Goal: Task Accomplishment & Management: Manage account settings

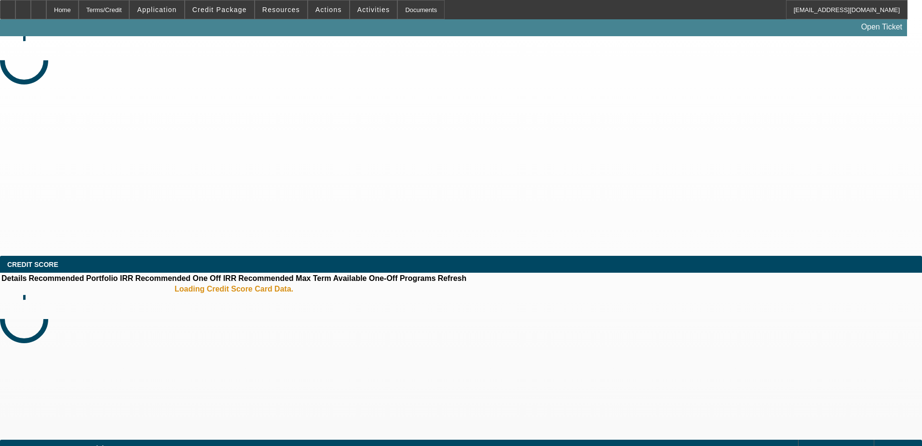
select select "0"
select select "2"
select select "0.1"
select select "4"
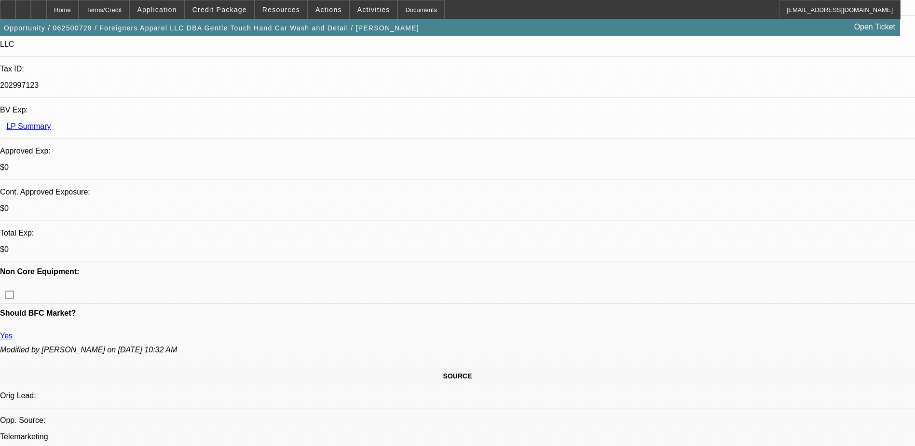
scroll to position [289, 0]
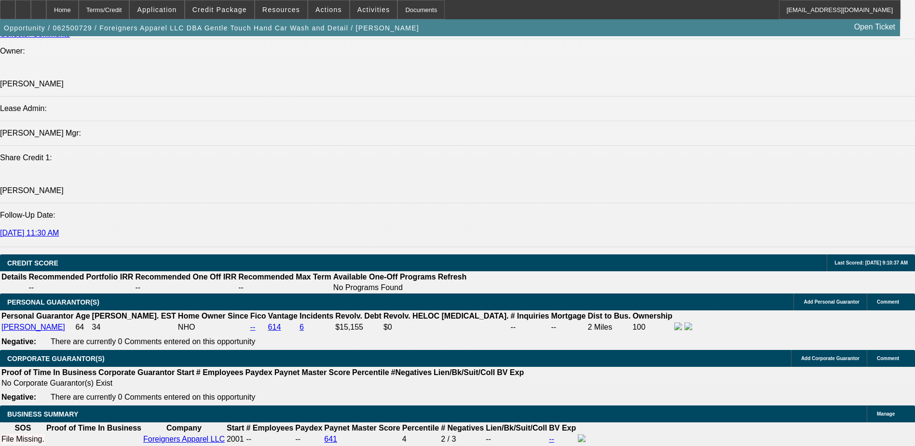
scroll to position [1303, 0]
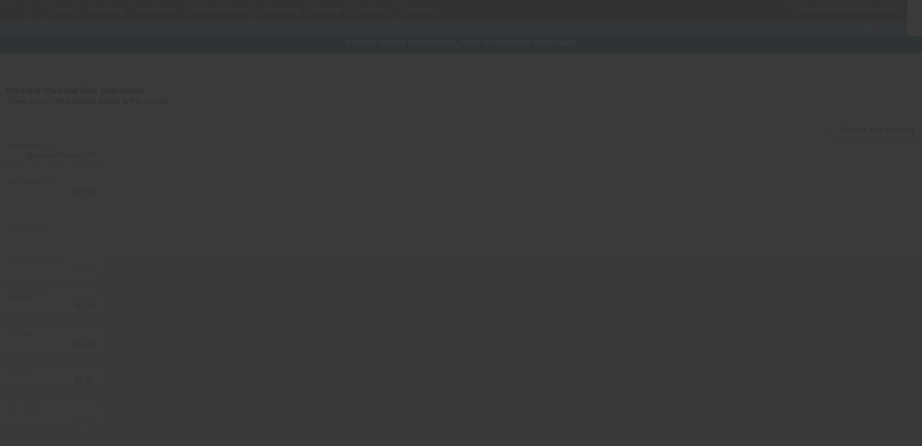
type input "$7,000.00"
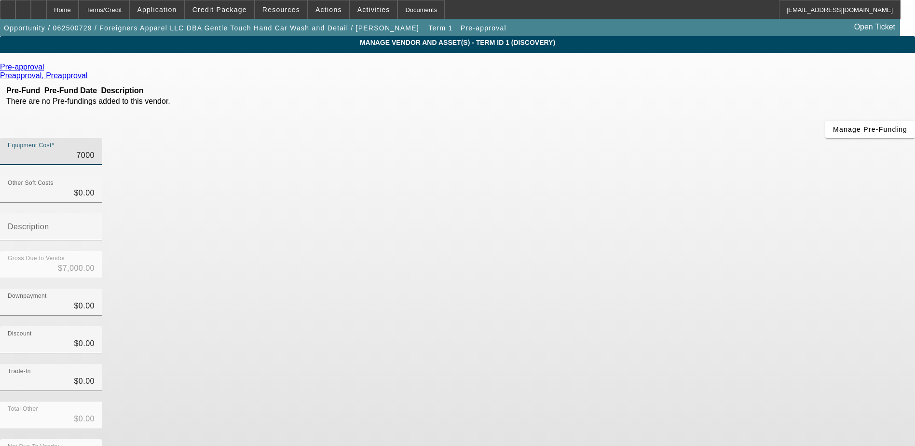
click at [95, 150] on input "7000" at bounding box center [51, 156] width 87 height 12
type input "7"
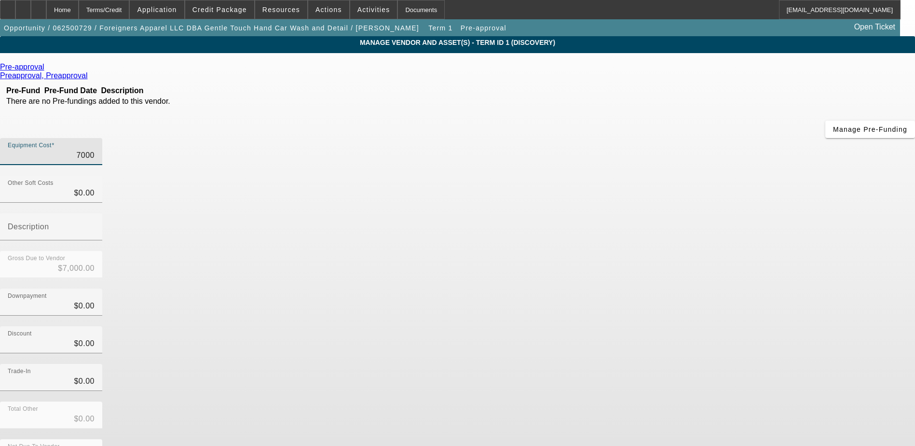
type input "$7.00"
type input "75"
type input "$75.00"
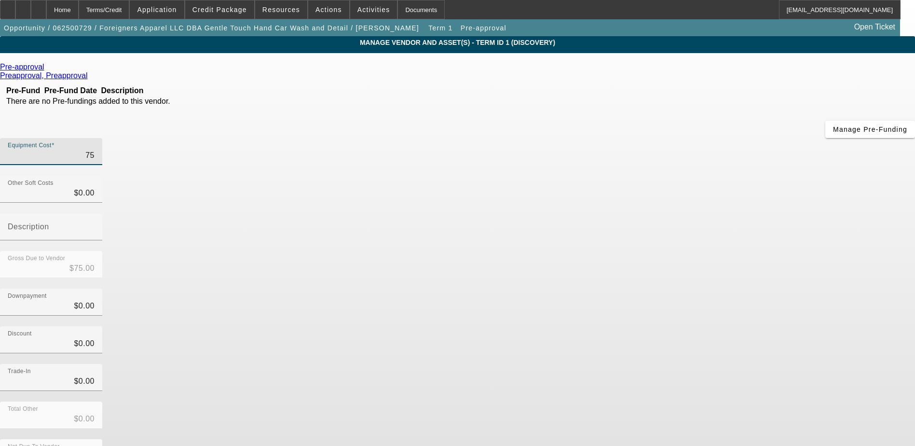
type input "750"
type input "$750.00"
type input "7500"
type input "$7,500.00"
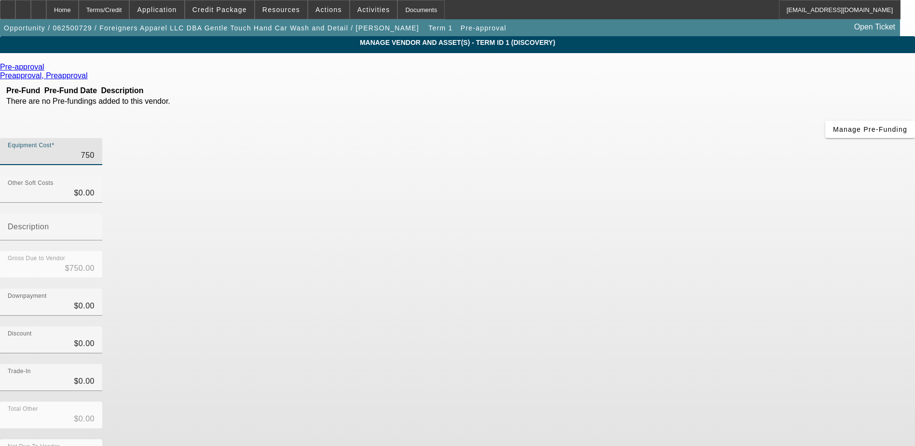
type input "$7,500.00"
click at [674, 326] on div "Discount $0.00" at bounding box center [457, 345] width 915 height 38
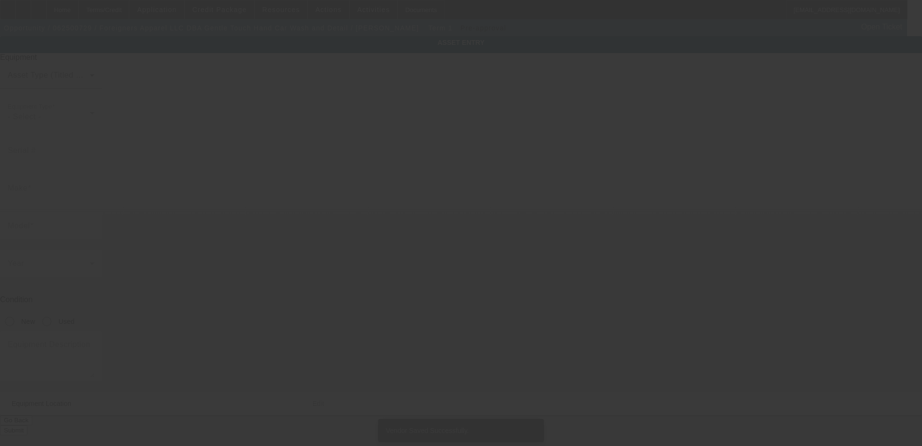
type textarea "DTG/DTF Printing"
type input "[STREET_ADDRESS]"
type input "[GEOGRAPHIC_DATA]"
type input "10473"
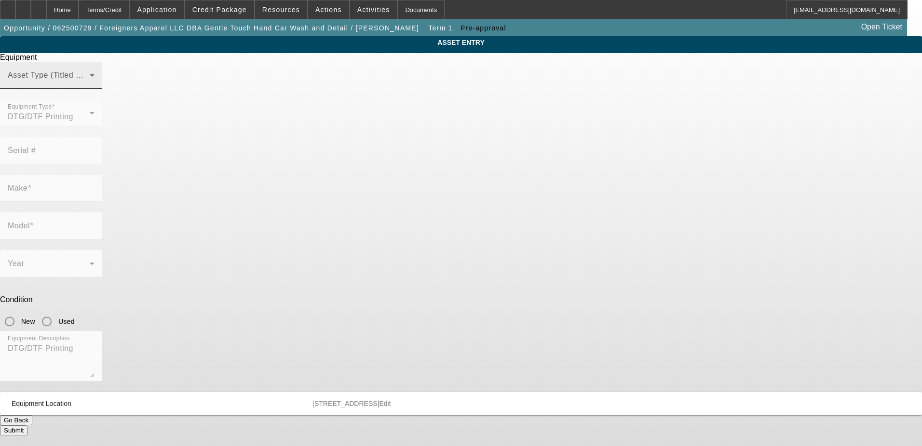
click at [126, 79] on mat-label "Asset Type (Titled or Non-Titled)" at bounding box center [67, 75] width 118 height 8
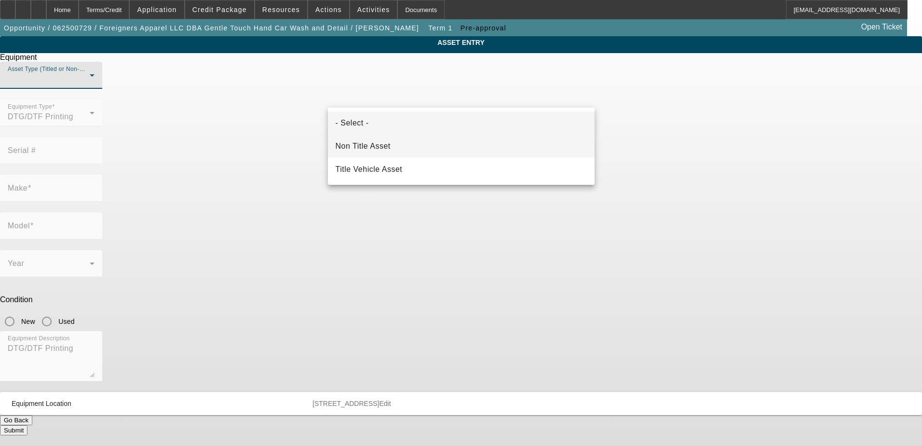
click at [377, 147] on span "Non Title Asset" at bounding box center [363, 146] width 55 height 12
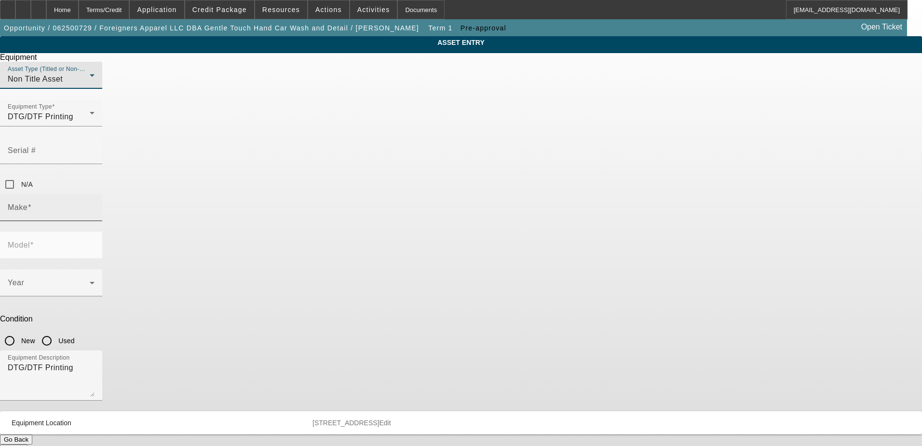
click at [95, 206] on input "Make" at bounding box center [51, 212] width 87 height 12
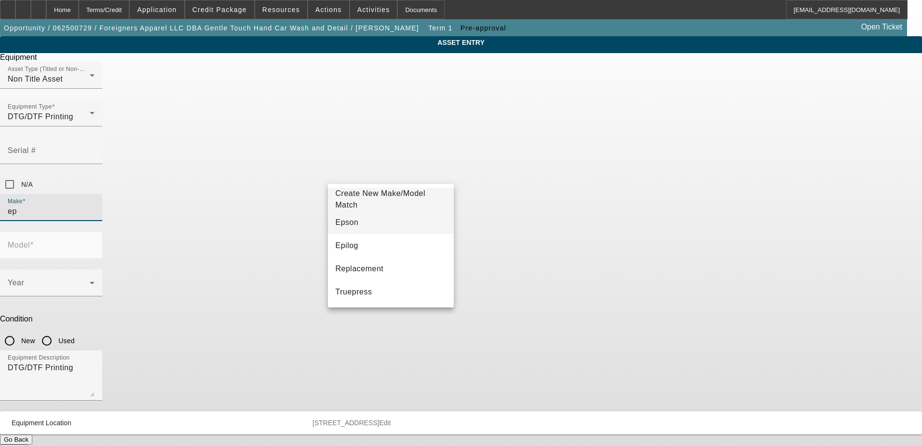
click at [376, 217] on mat-option "Epson" at bounding box center [391, 222] width 126 height 23
type input "Epson"
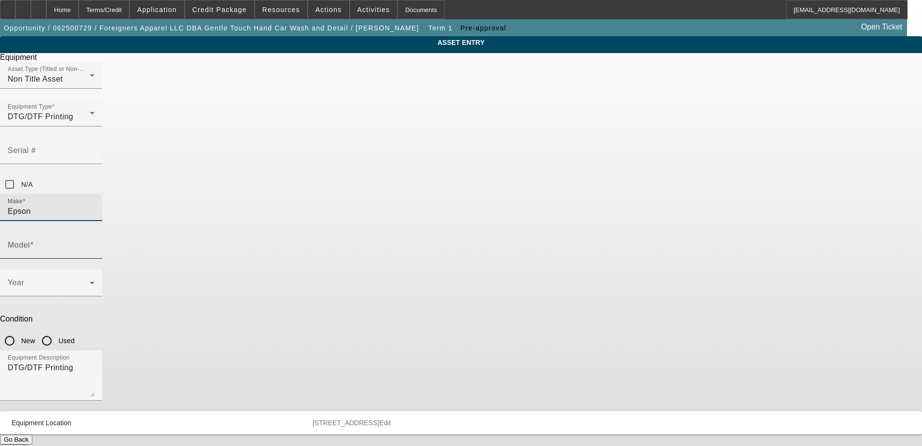
click at [95, 243] on input "Model" at bounding box center [51, 249] width 87 height 12
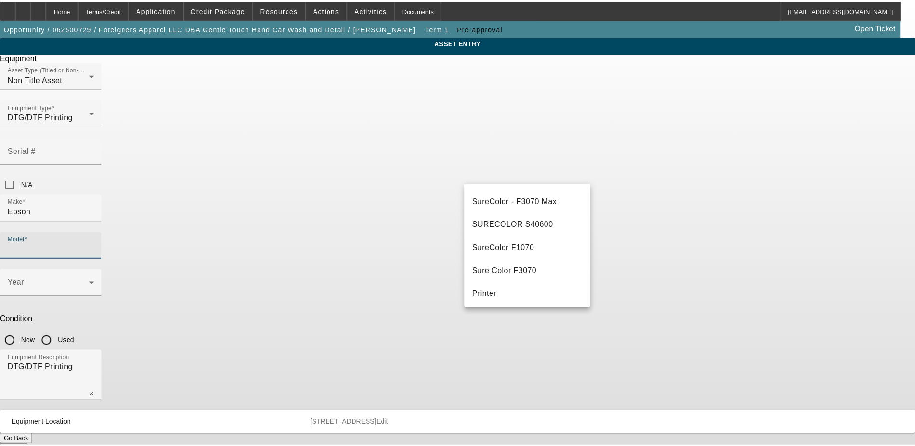
scroll to position [386, 0]
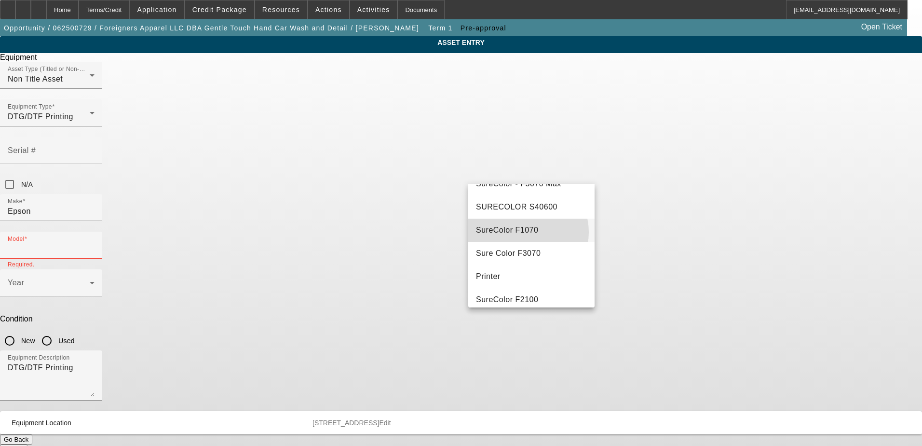
click at [526, 242] on mat-option "SureColor F1070" at bounding box center [531, 230] width 126 height 23
type input "SureColor F1070"
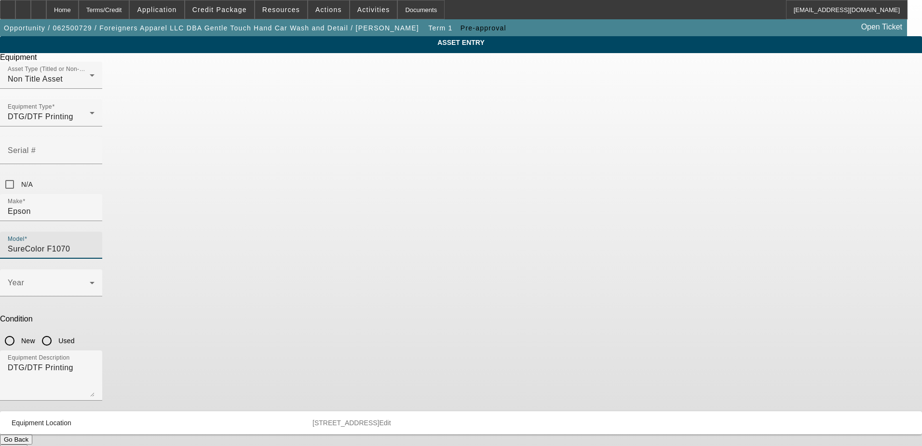
click at [19, 331] on input "New" at bounding box center [9, 340] width 19 height 19
radio input "true"
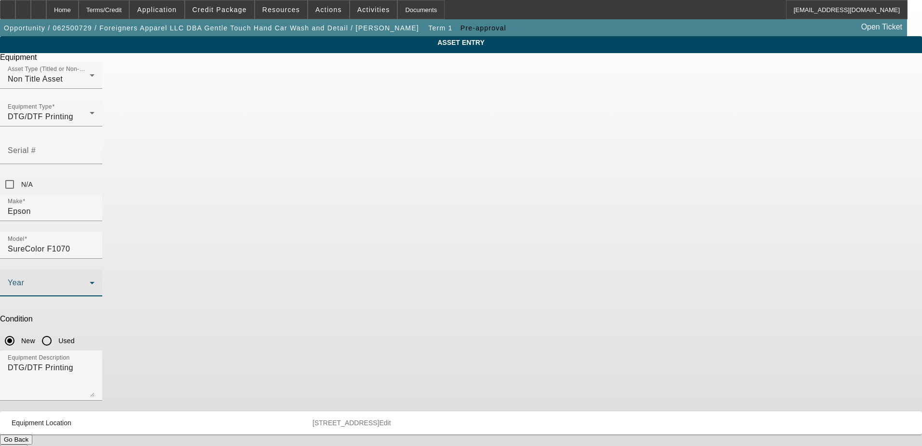
click at [98, 277] on icon at bounding box center [92, 283] width 12 height 12
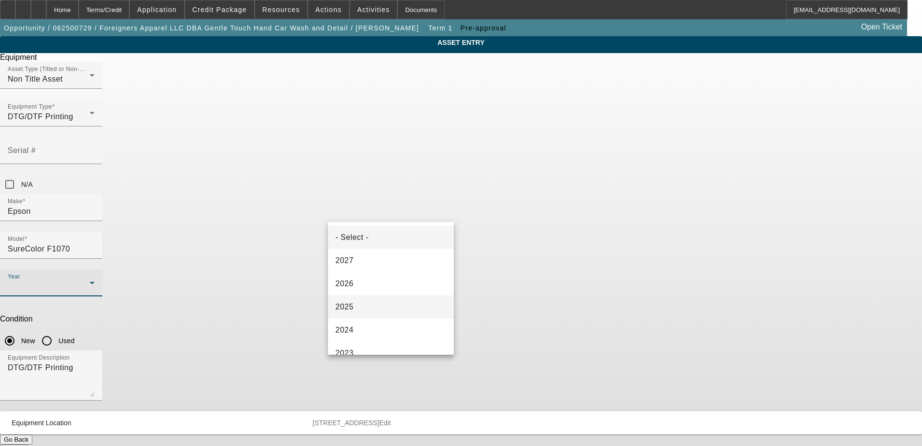
click at [362, 304] on mat-option "2025" at bounding box center [391, 306] width 126 height 23
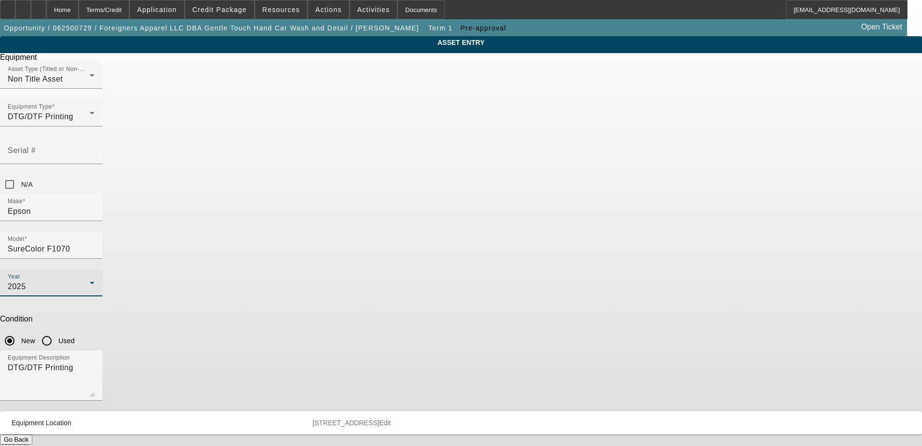
click at [235, 283] on div "ASSET ENTRY Delete asset Equipment Asset Type (Titled or Non-Titled) Non Title …" at bounding box center [461, 245] width 922 height 418
click at [27, 444] on button "Submit" at bounding box center [13, 449] width 27 height 10
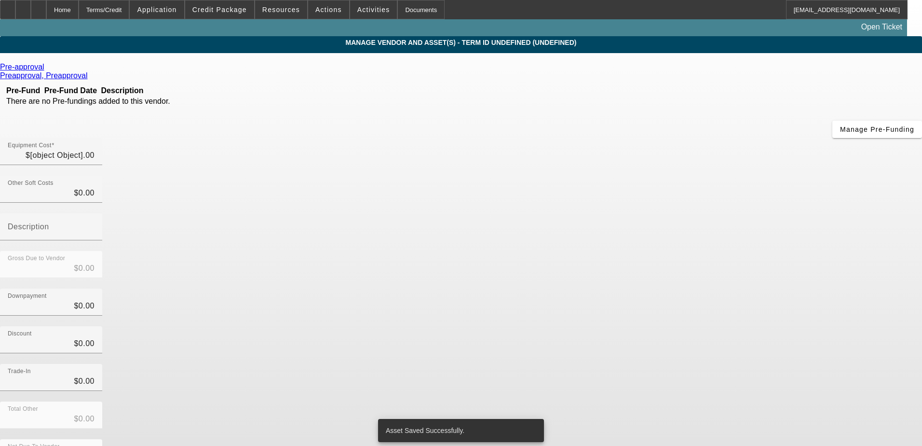
type input "$7,500.00"
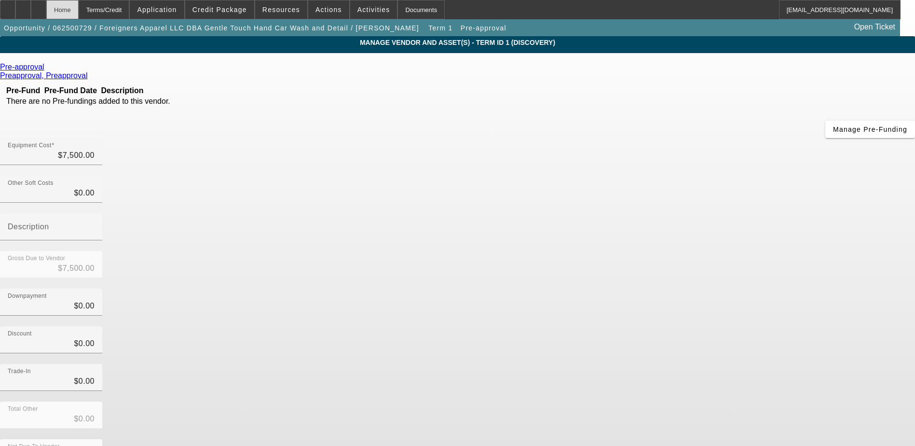
click at [79, 9] on div "Home" at bounding box center [62, 9] width 32 height 19
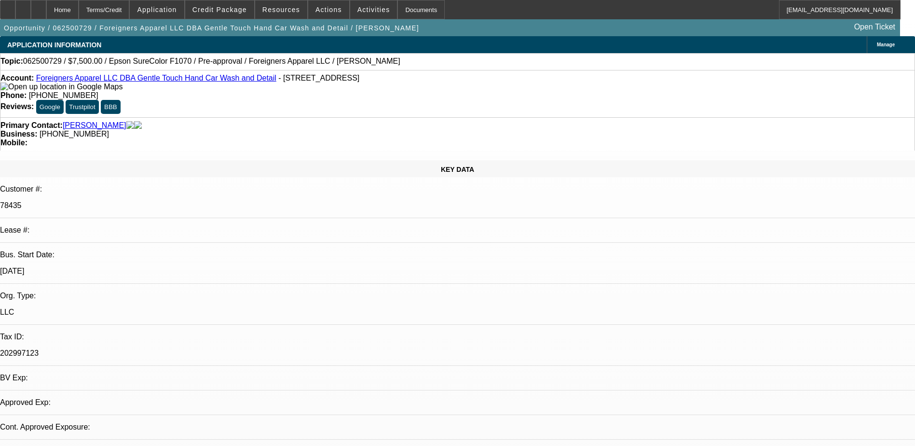
select select "0"
select select "2"
select select "0.1"
select select "4"
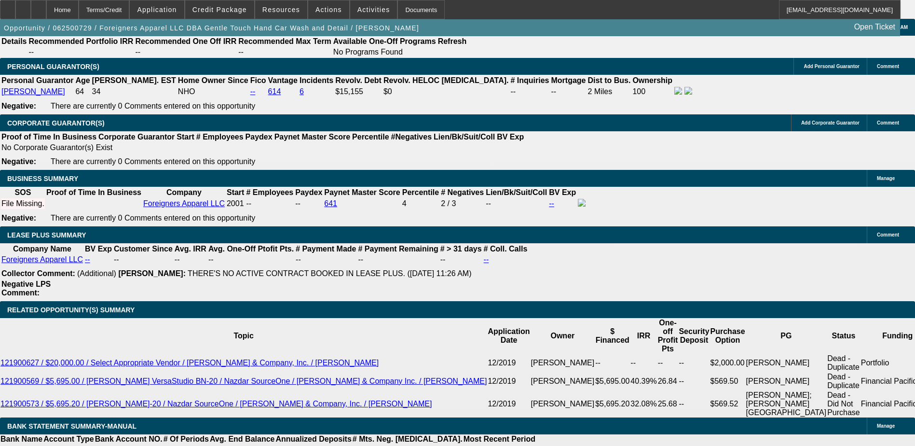
scroll to position [1580, 0]
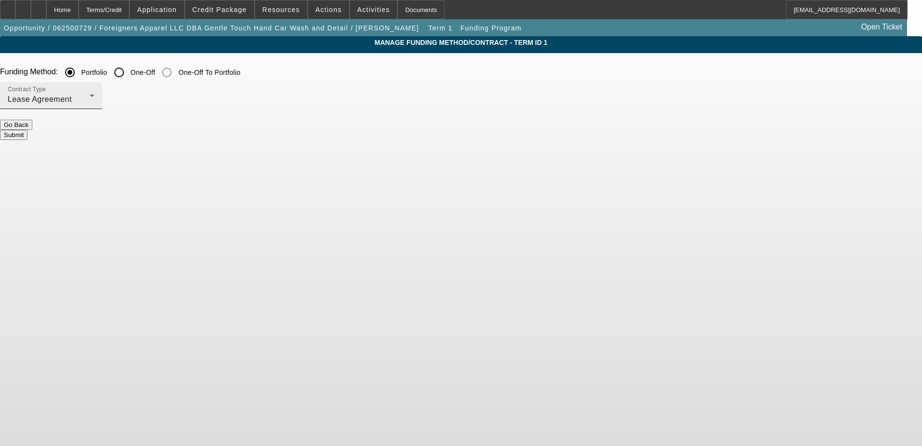
click at [90, 94] on div "Lease Agreement" at bounding box center [49, 100] width 82 height 12
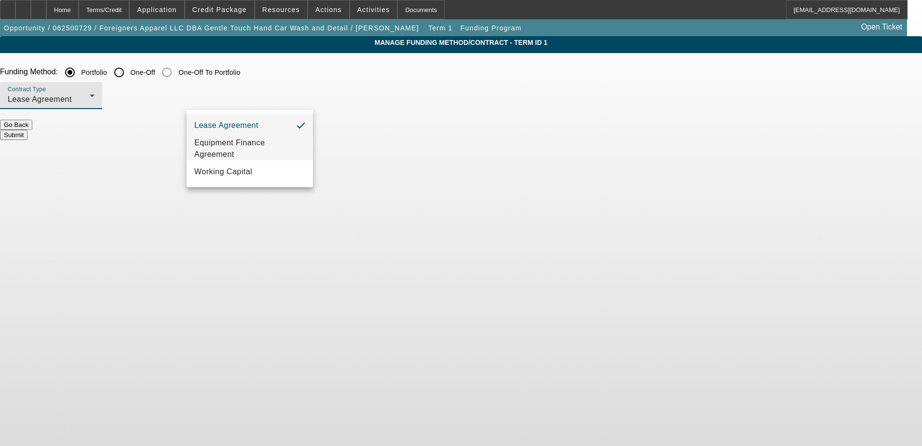
click at [261, 146] on span "Equipment Finance Agreement" at bounding box center [249, 148] width 111 height 23
click at [27, 132] on button "Submit" at bounding box center [13, 135] width 27 height 10
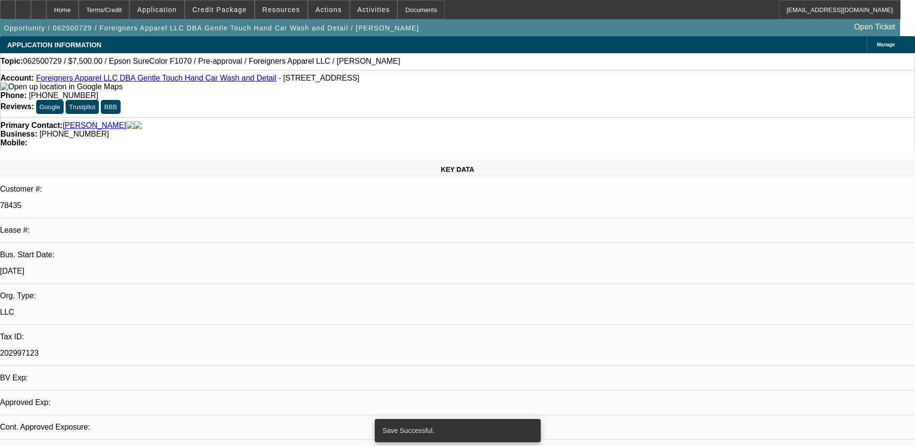
select select "0"
select select "2"
select select "0"
select select "6"
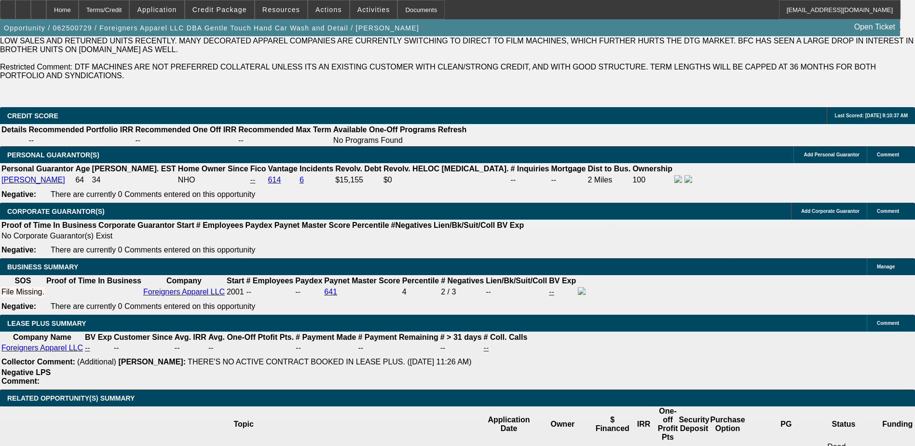
scroll to position [1495, 0]
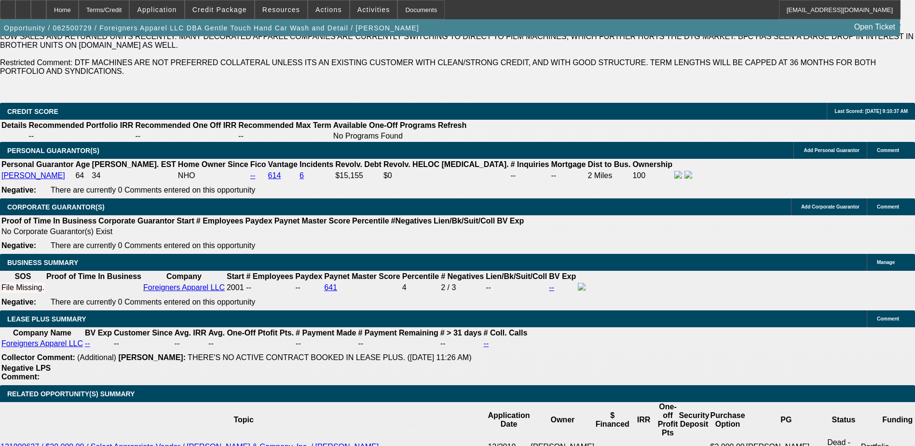
type input "$0.00"
type input "UNKNOWN"
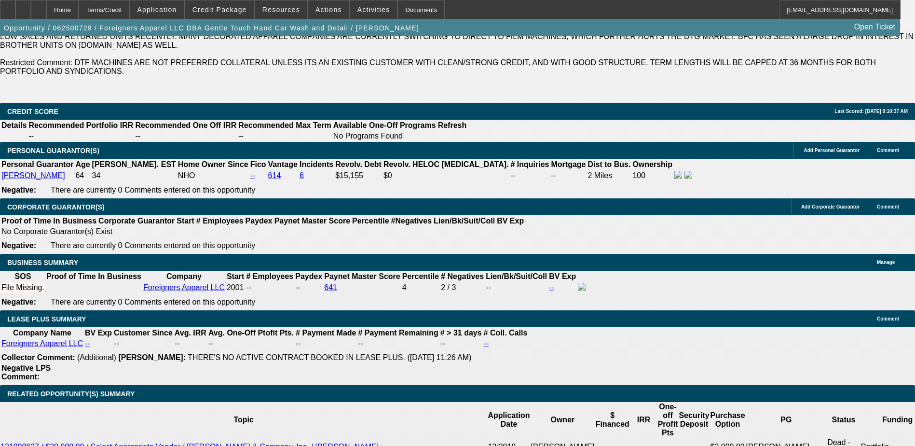
type input "0"
type input "36"
type input "1"
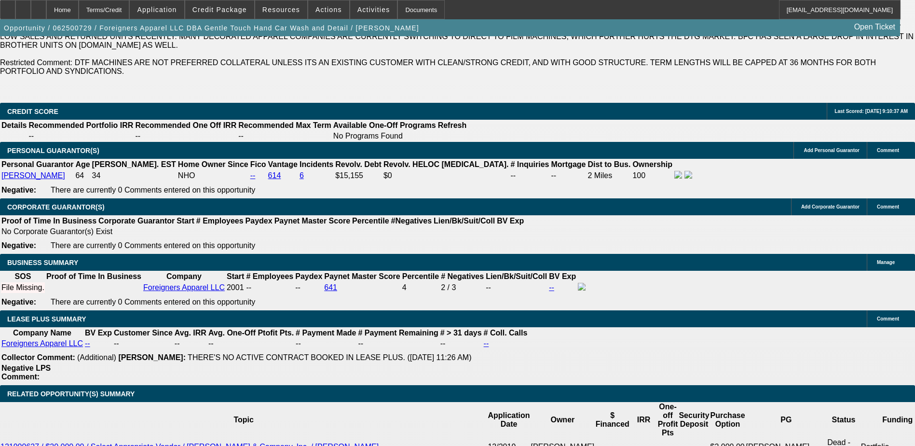
type input "$423.12"
type input "$211.56"
type input "15"
type input "$519.98"
type input "$259.99"
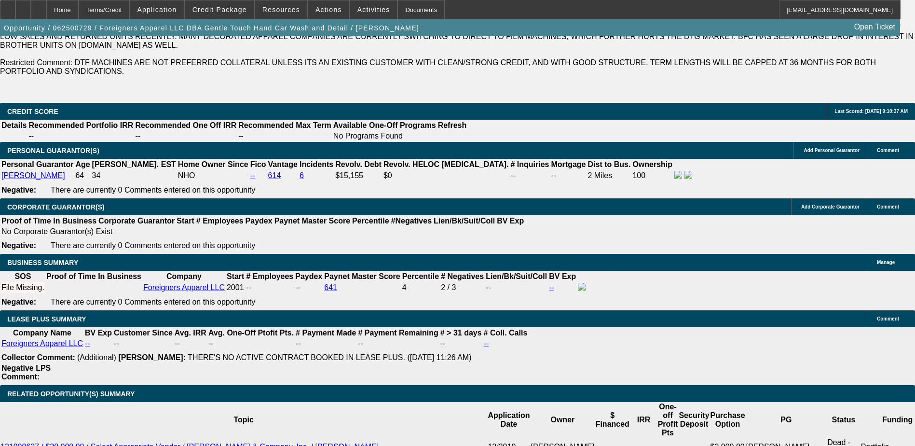
type input "15"
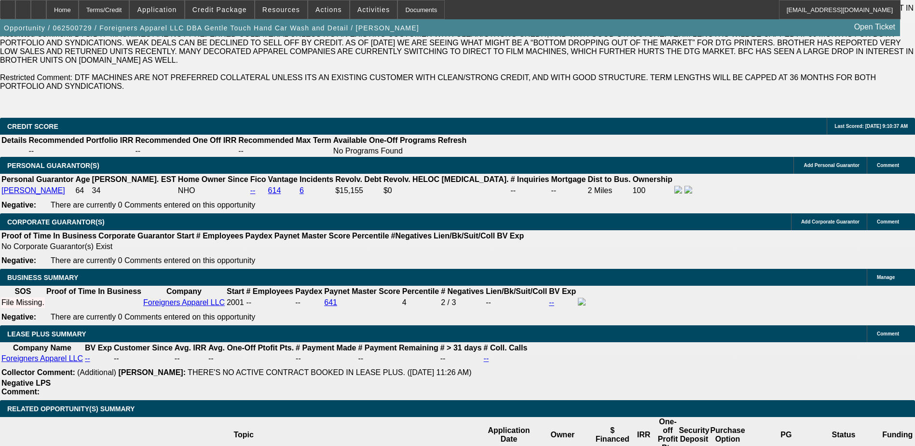
scroll to position [1399, 0]
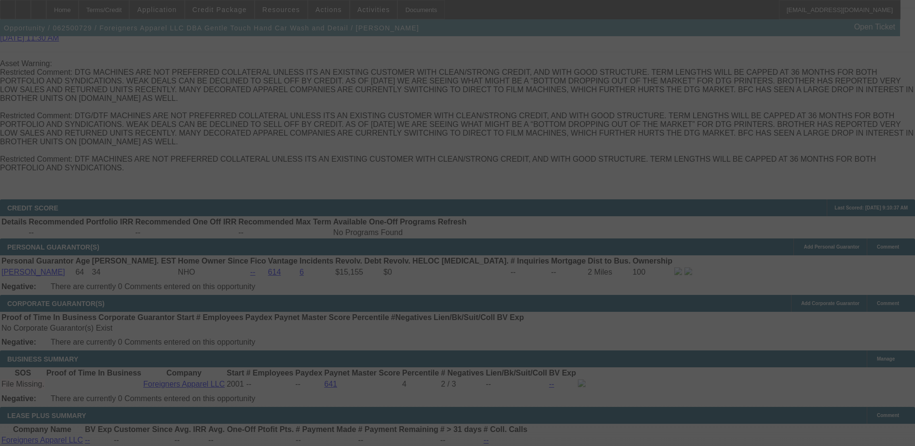
select select "0"
select select "2"
select select "0"
select select "6"
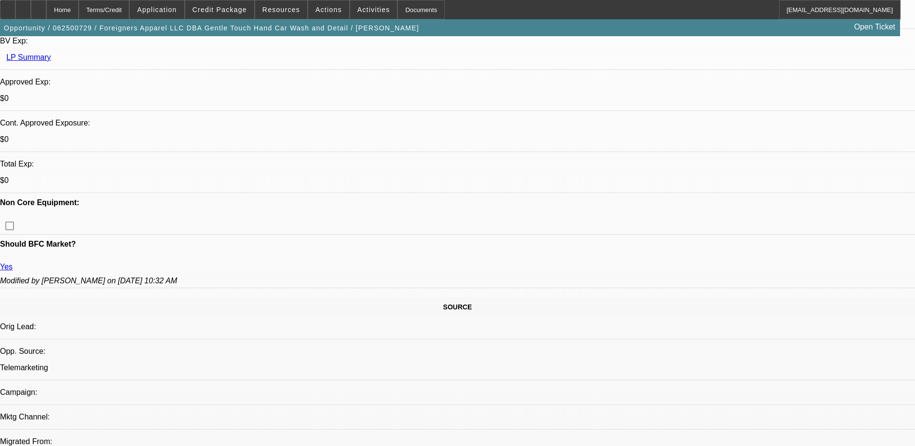
scroll to position [338, 0]
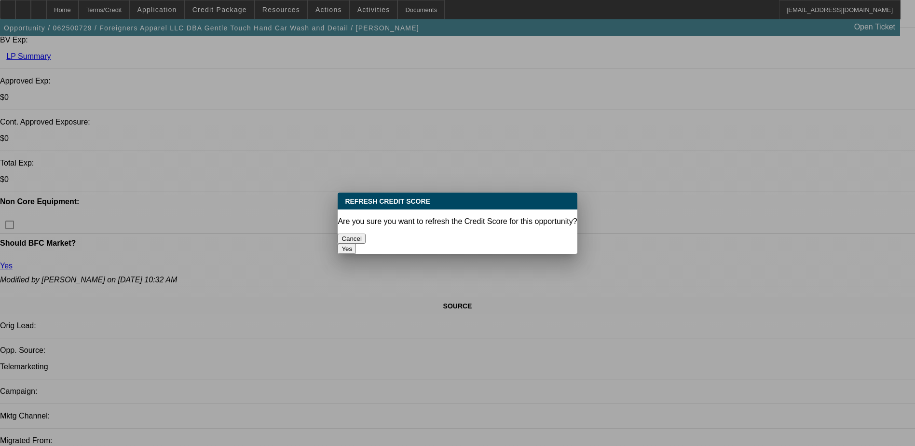
click at [356, 244] on button "Yes" at bounding box center [347, 249] width 18 height 10
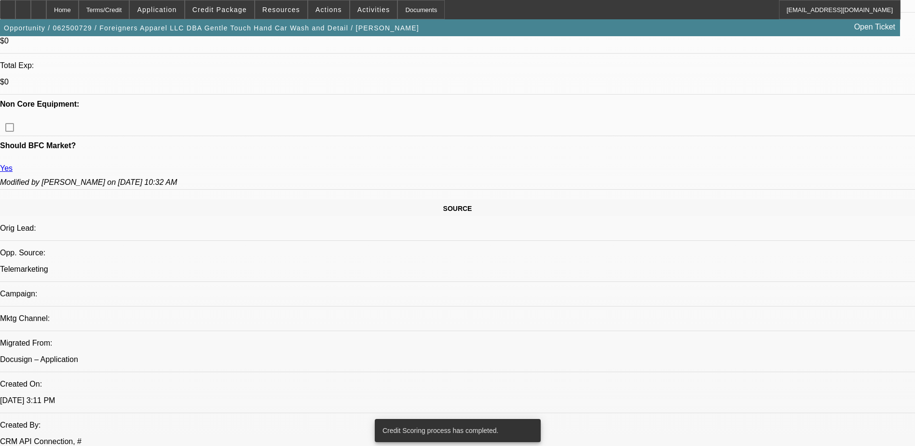
scroll to position [338, 0]
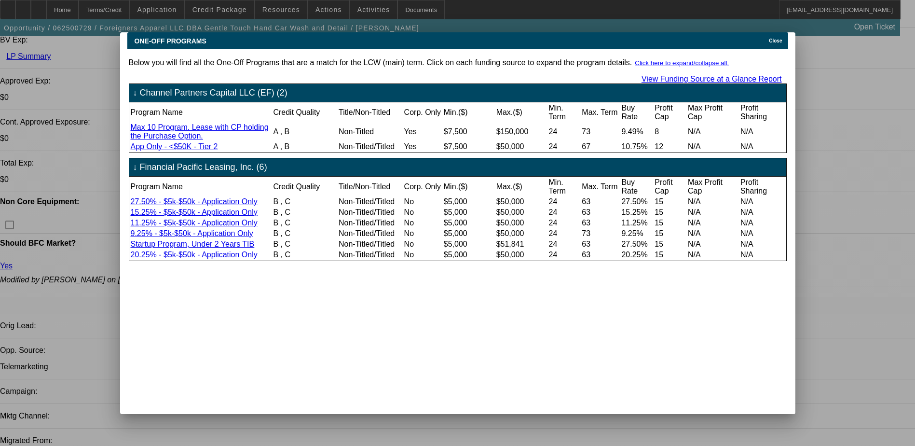
scroll to position [0, 0]
click at [775, 38] on span "Close" at bounding box center [775, 40] width 13 height 5
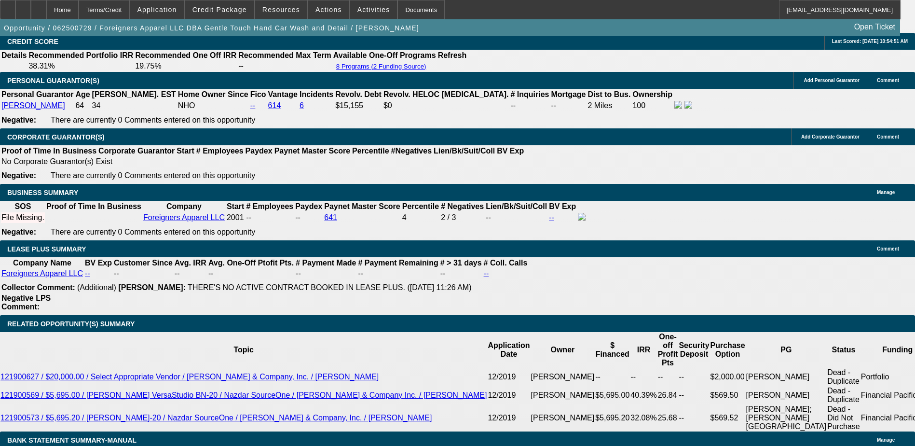
scroll to position [1544, 0]
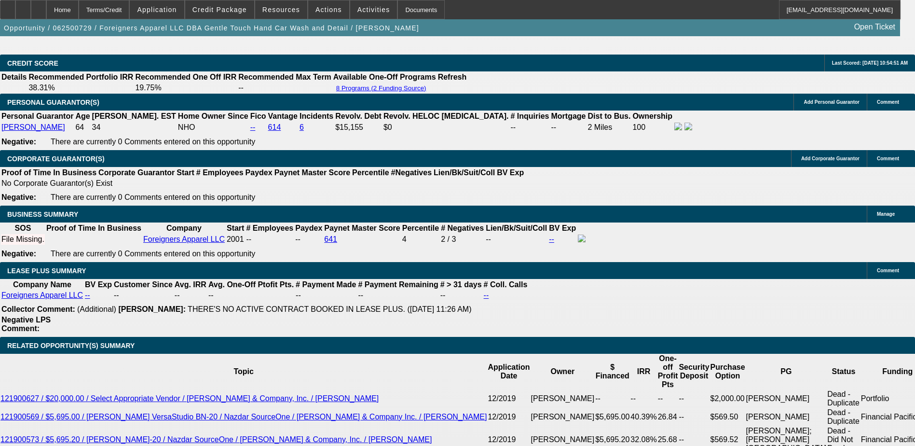
type input "15."
type input "UNKNOWN"
type input "15.9"
type input "$526.62"
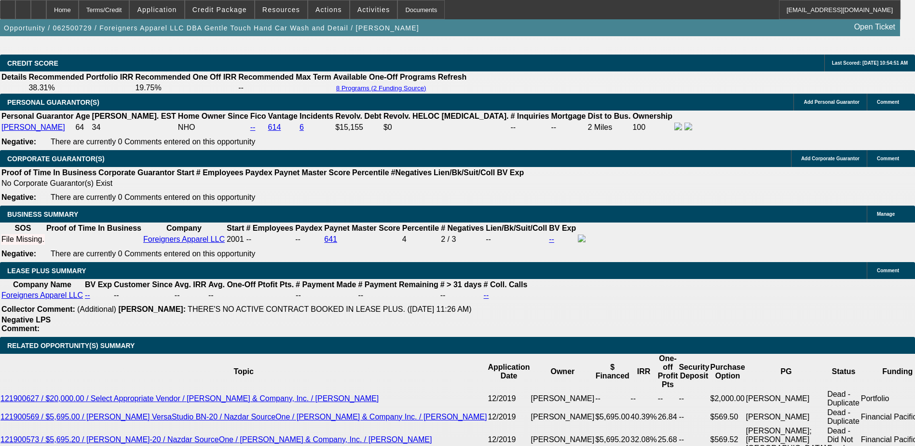
type input "$263.31"
type input "15."
type input "$519.98"
type input "$259.99"
type input "1"
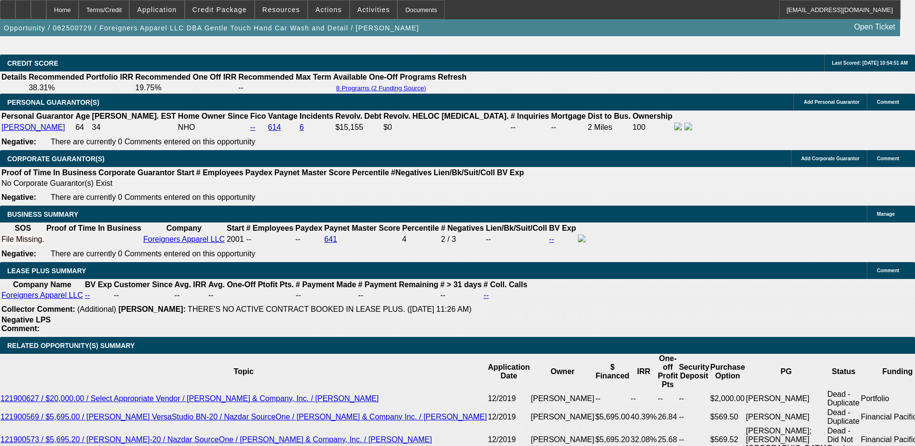
type input "$423.12"
type input "$211.56"
type input "16"
type input "$527.36"
type input "$263.68"
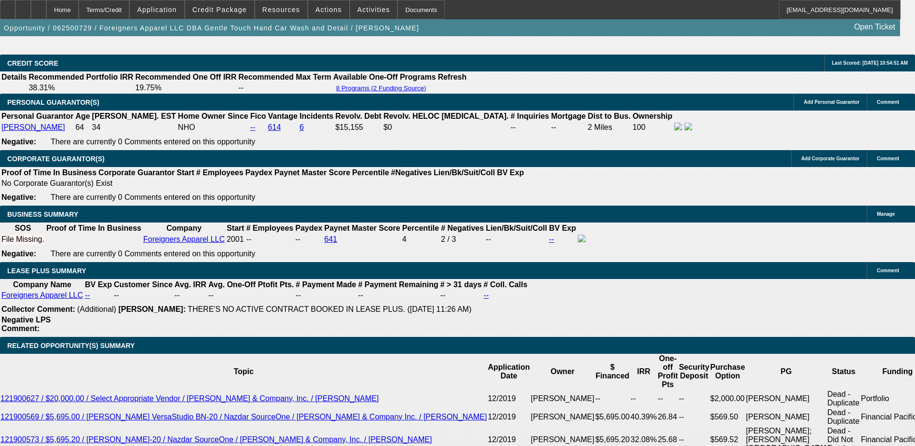
type input "16.8"
type input "$533.30"
type input "$266.65"
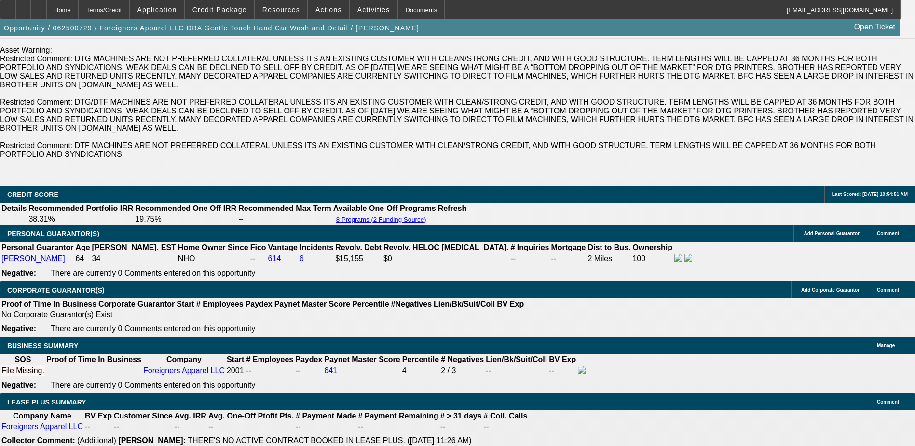
scroll to position [1399, 0]
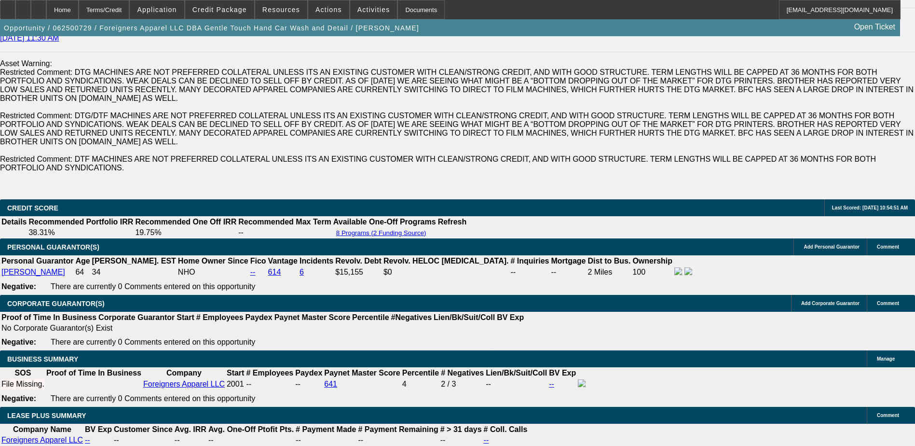
type input "16.8"
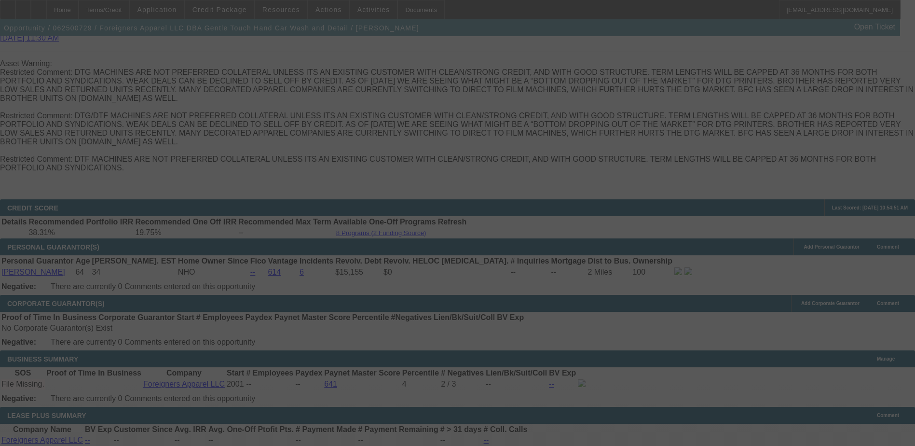
select select "0"
select select "2"
select select "0"
select select "6"
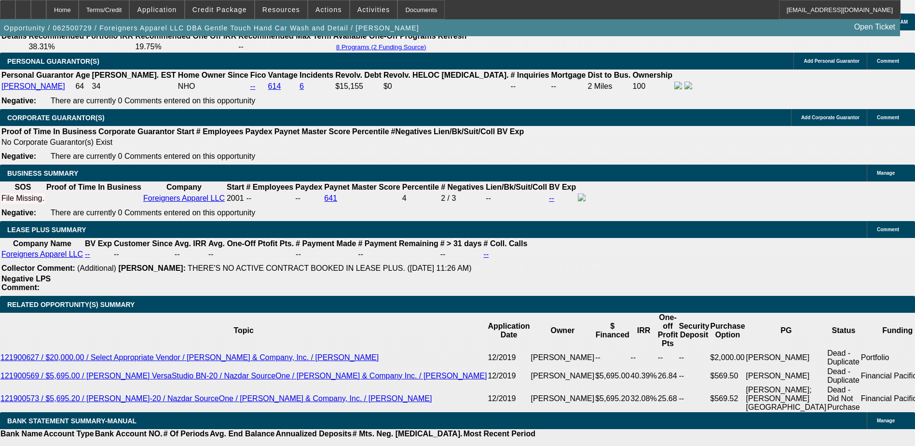
scroll to position [1592, 0]
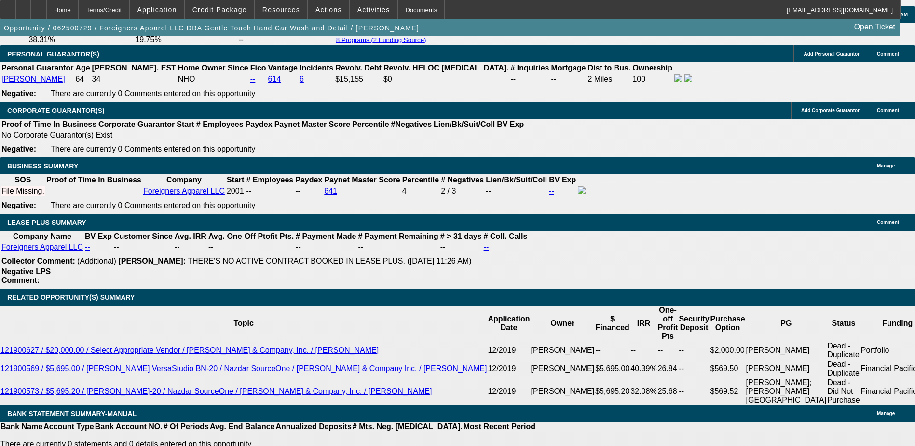
type input "1"
type input "UNKNOWN"
type input "$211.56"
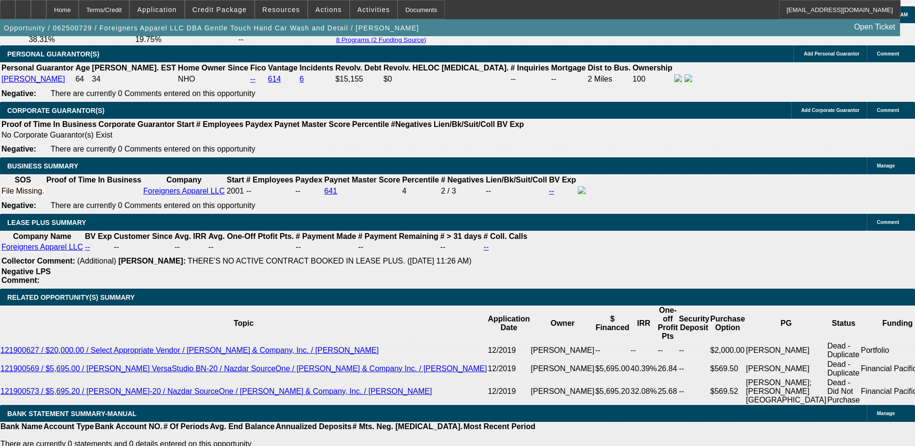
type input "$423.12"
type input "17"
type input "$267.40"
type input "$534.80"
type input "17.6"
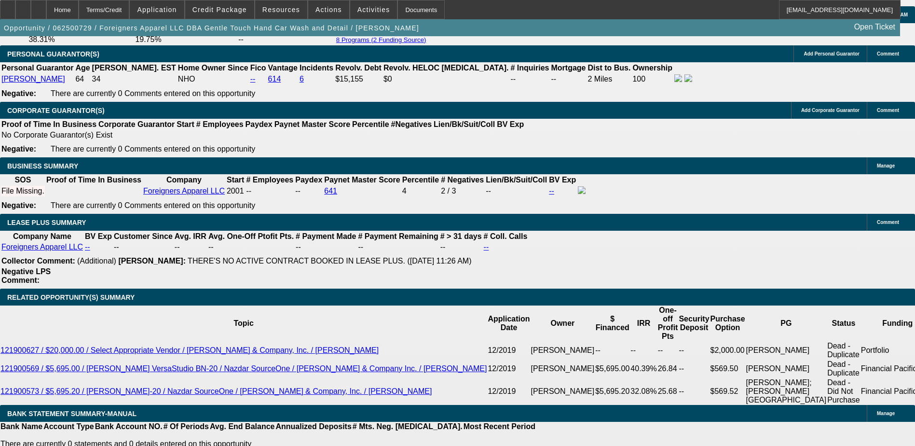
type input "$269.64"
type input "$539.28"
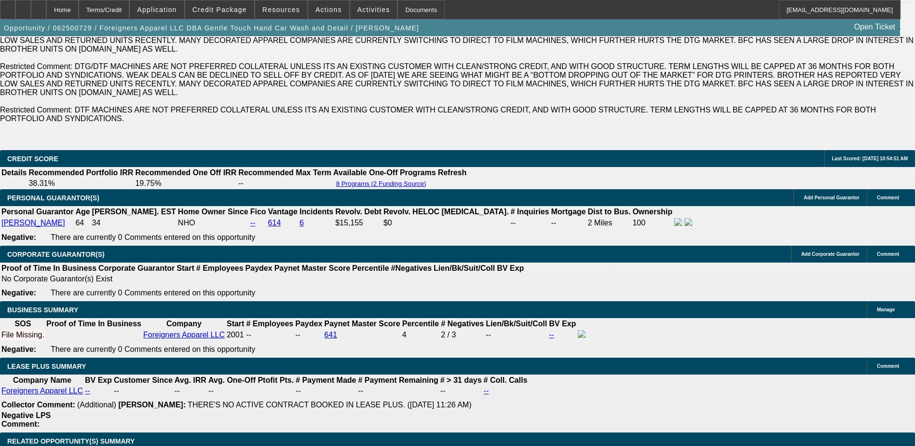
scroll to position [1447, 0]
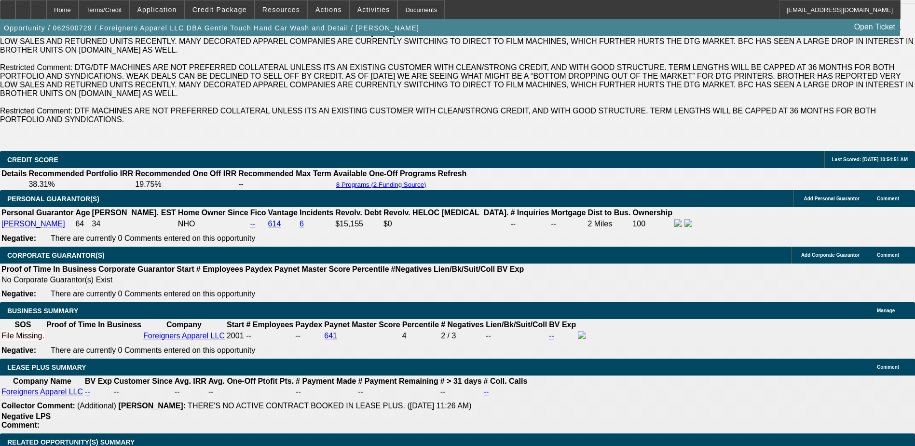
type input "17.6"
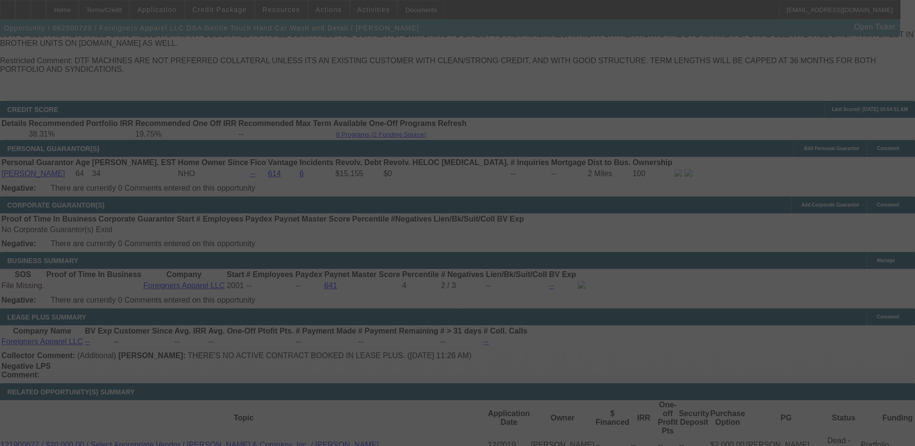
scroll to position [1544, 0]
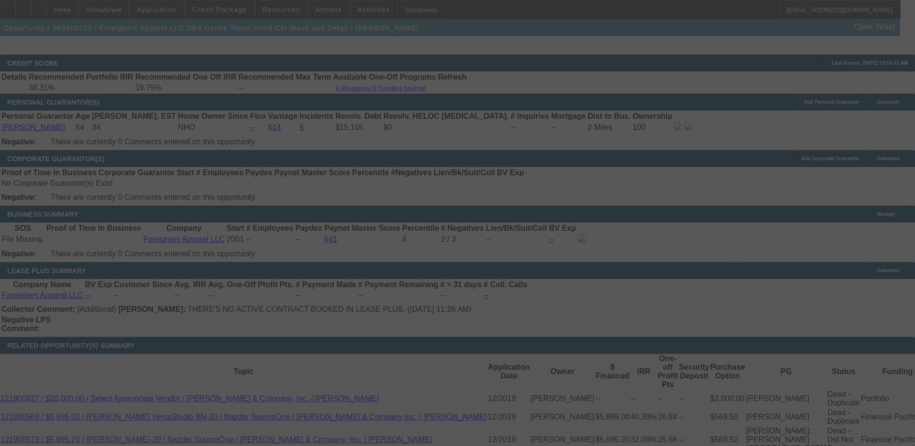
select select "0"
select select "2"
select select "0"
select select "6"
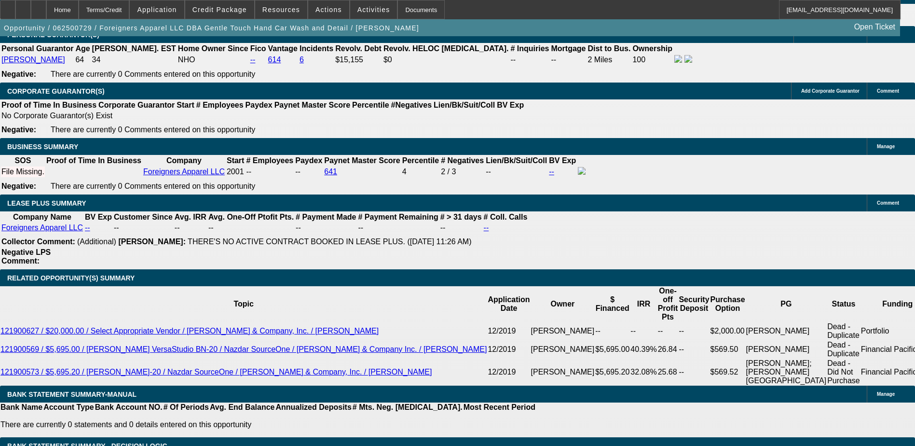
scroll to position [1587, 0]
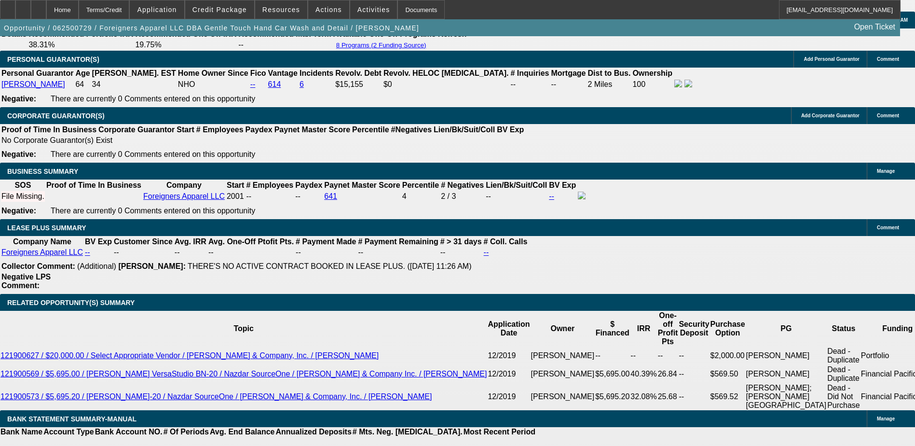
select select "1"
type input "UNKNOWN"
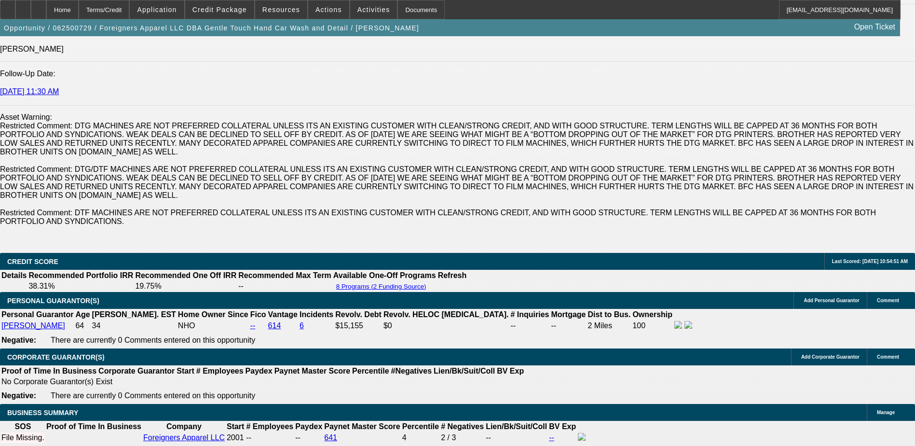
scroll to position [1490, 0]
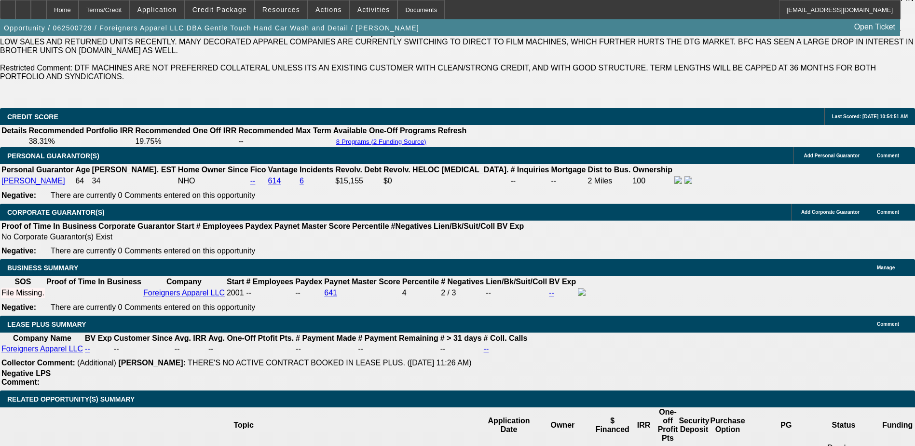
select select "3"
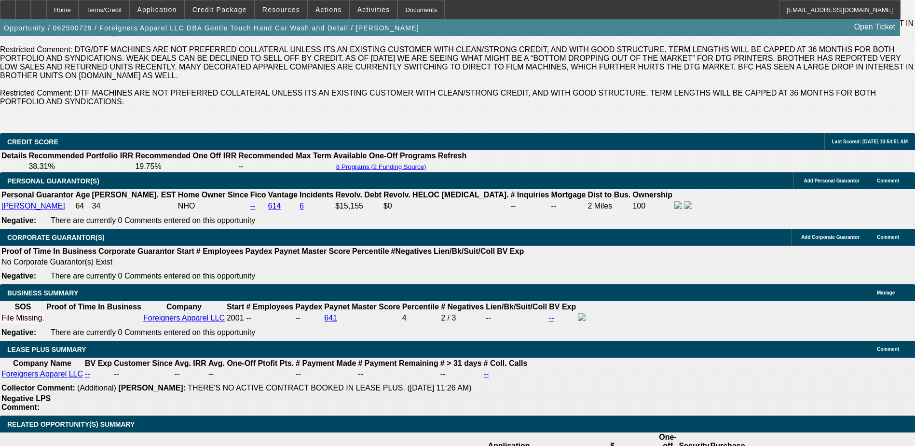
scroll to position [1442, 0]
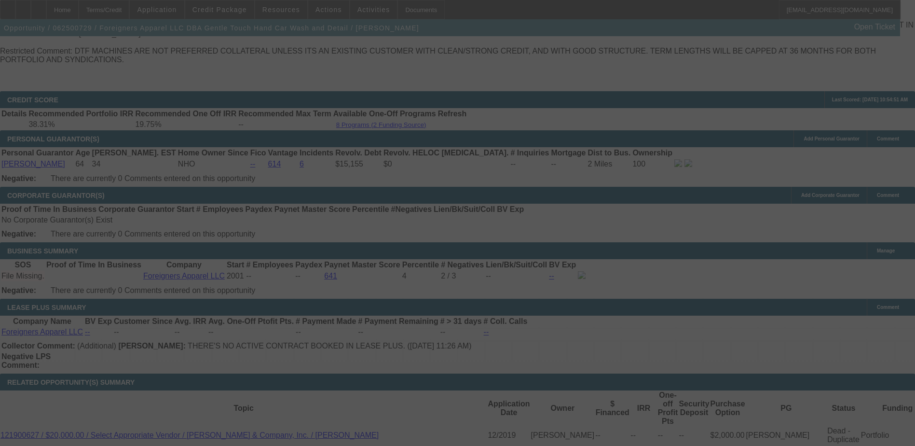
scroll to position [1635, 0]
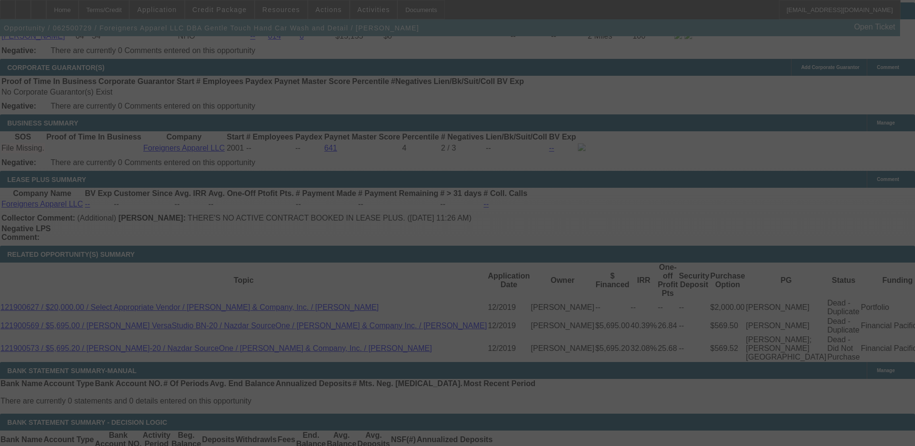
select select "0"
select select "2"
select select "3"
select select "0"
select select "6"
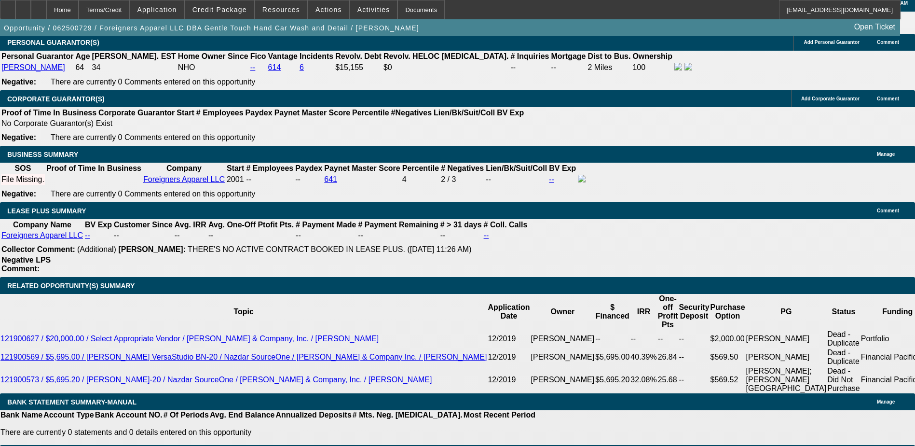
scroll to position [1587, 0]
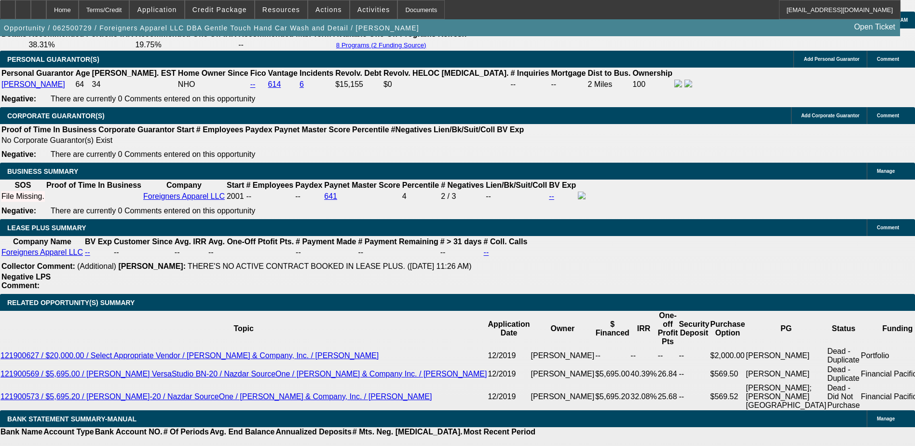
type input "0"
type input "UNKNOWN"
type input "$750.00"
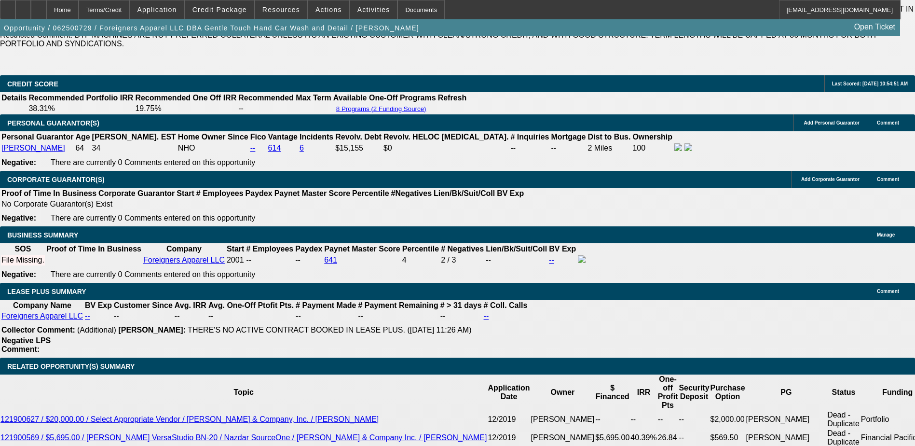
scroll to position [1442, 0]
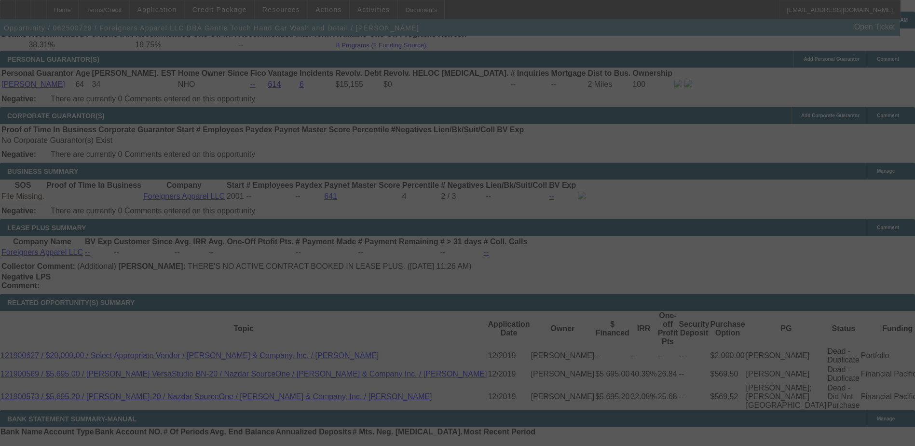
scroll to position [1581, 0]
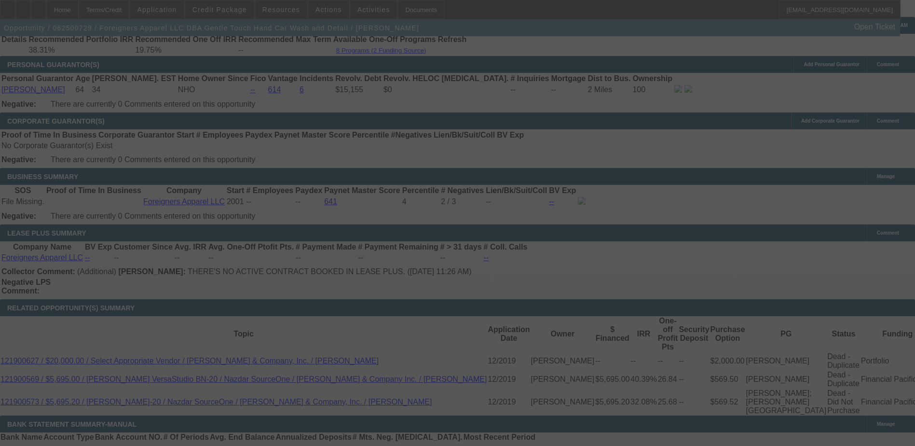
select select "0"
select select "2"
select select "3"
select select "0"
select select "6"
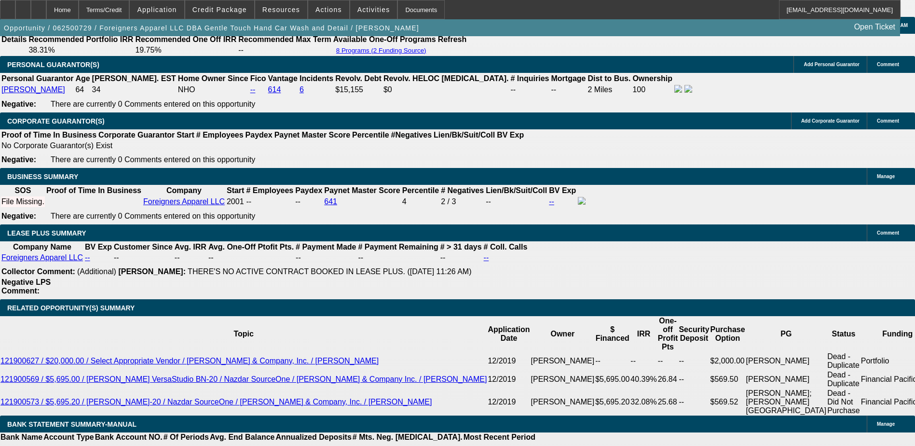
type input "UNKNOWN"
type input "2"
type input "$7,665.40"
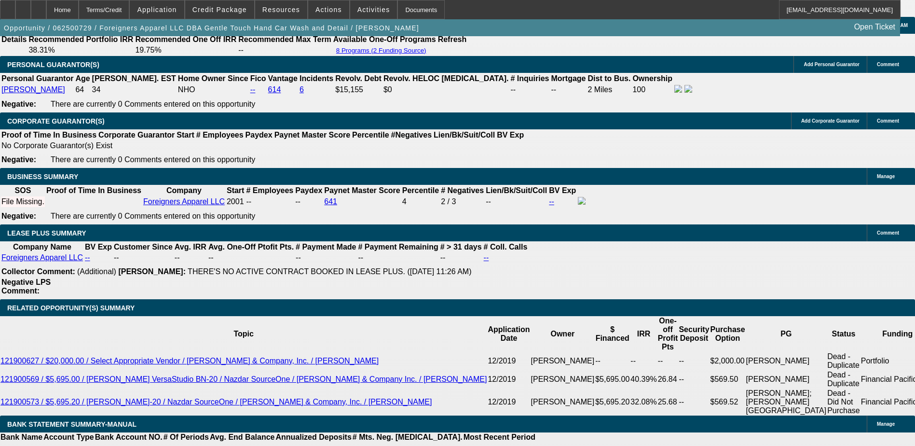
type input "$3,832.70"
type input "24"
type input "$745.96"
type input "$372.98"
type input "2"
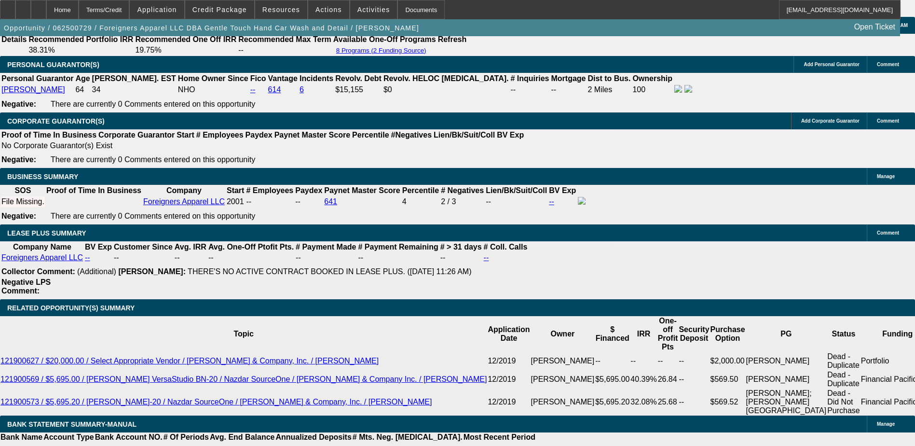
type input "$7,665.40"
type input "$3,832.70"
type input "30"
type input "$5.96"
type input "$2.98"
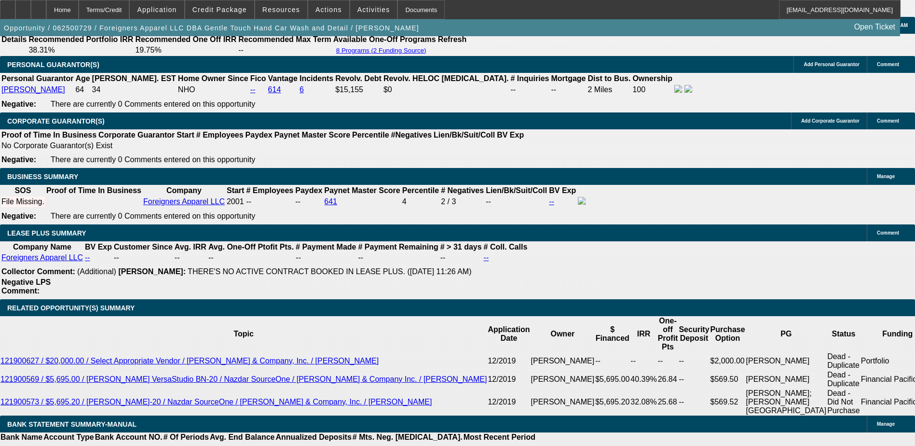
type input "$12.26"
type input "$6.13"
type input "30"
type input "17"
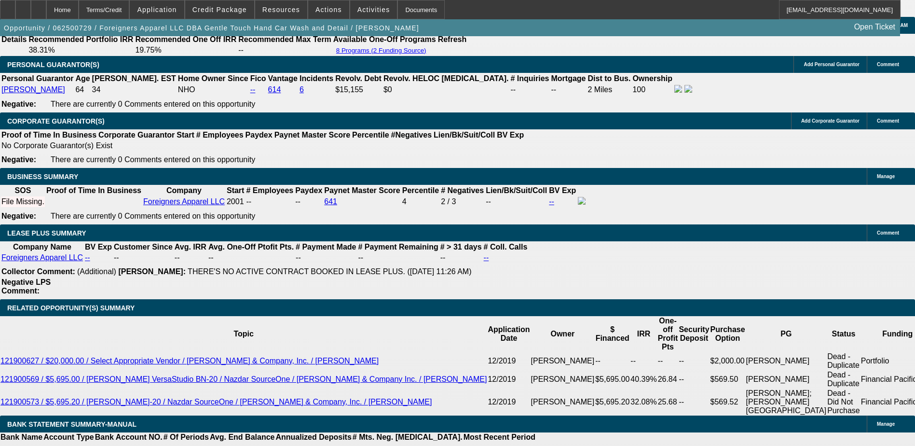
type input "$506.48"
type input "$253.24"
type input "$617.24"
type input "$308.62"
type input "17"
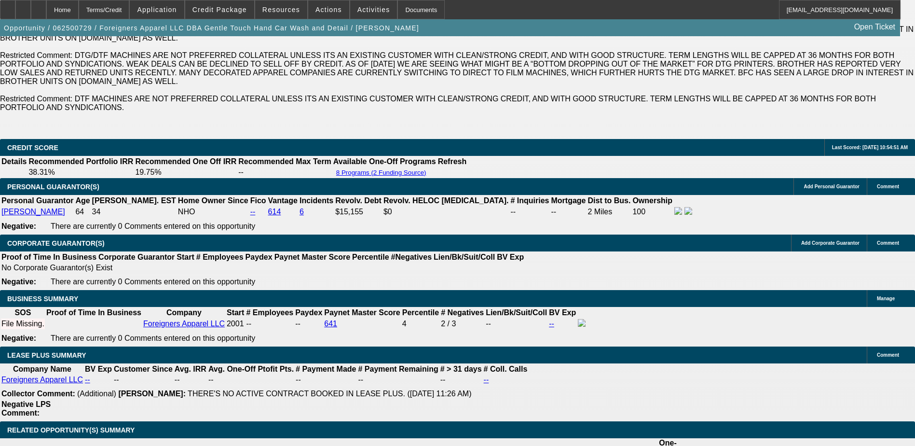
scroll to position [1437, 0]
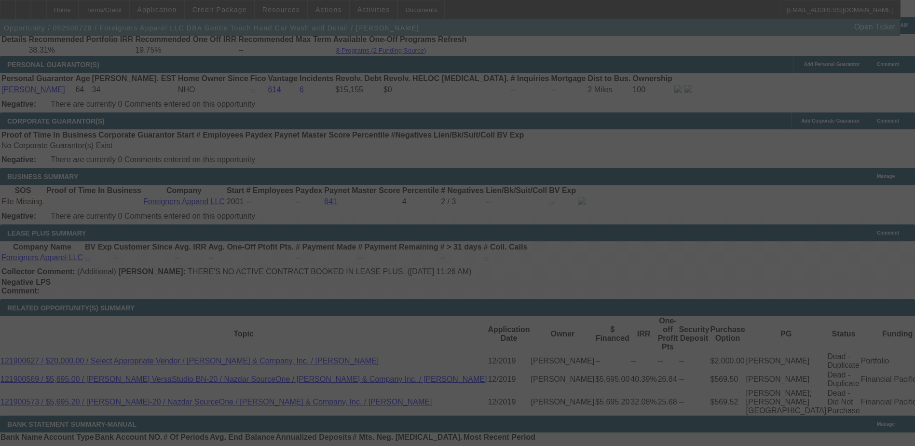
scroll to position [1576, 0]
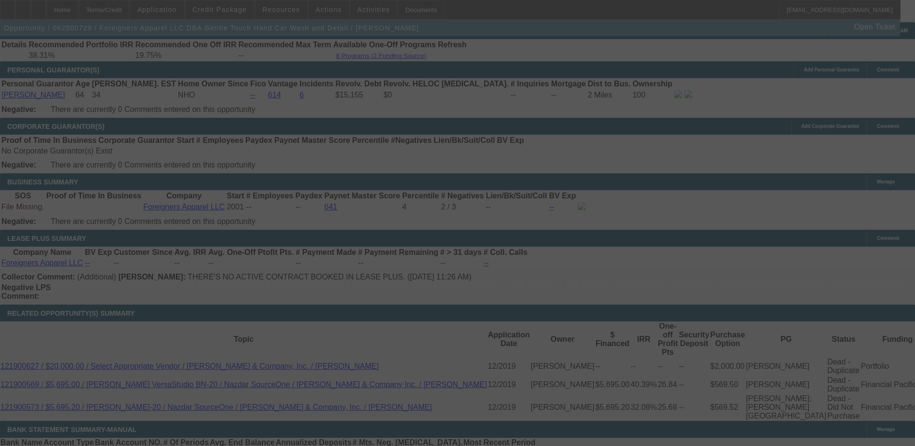
select select "0"
select select "2"
select select "3"
select select "0"
select select "6"
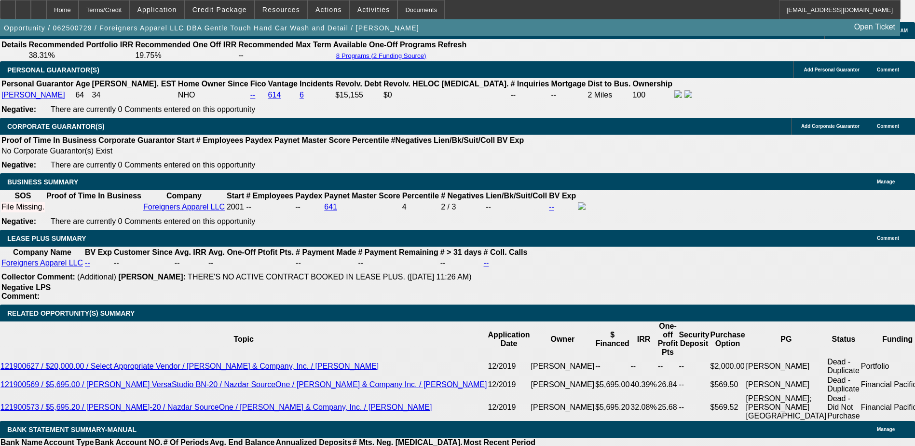
type input "0"
type input "UNKNOWN"
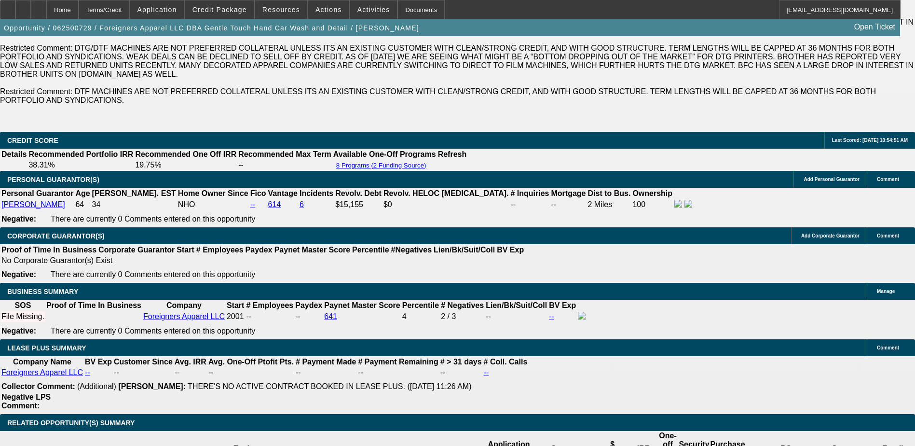
scroll to position [1431, 0]
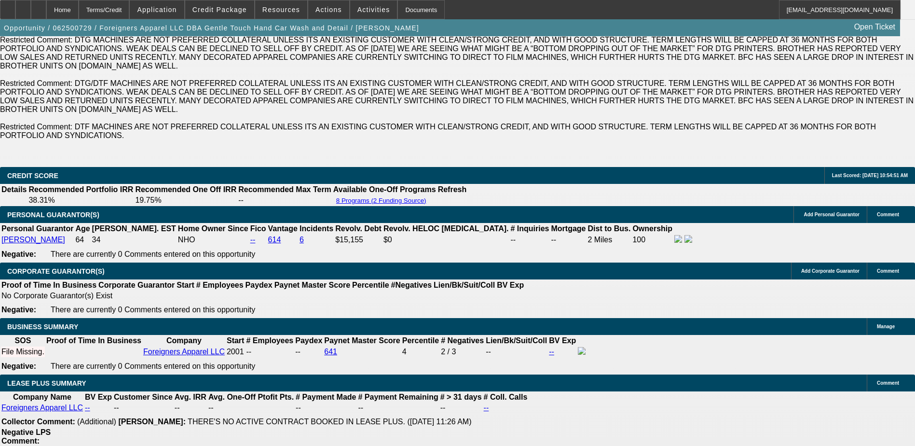
type input "$0.00"
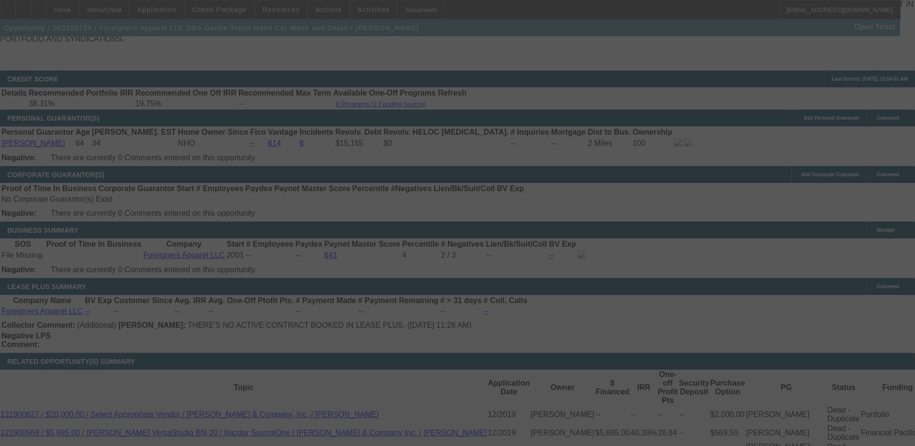
scroll to position [1517, 0]
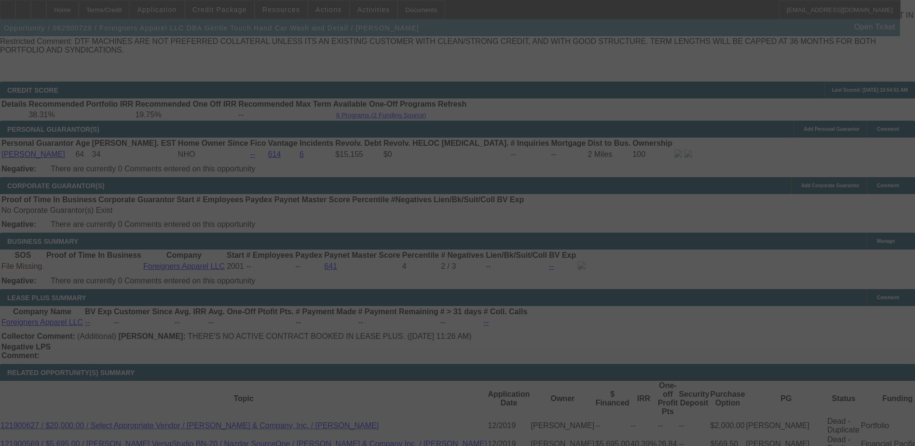
select select "0"
select select "2"
select select "3"
select select "0"
select select "6"
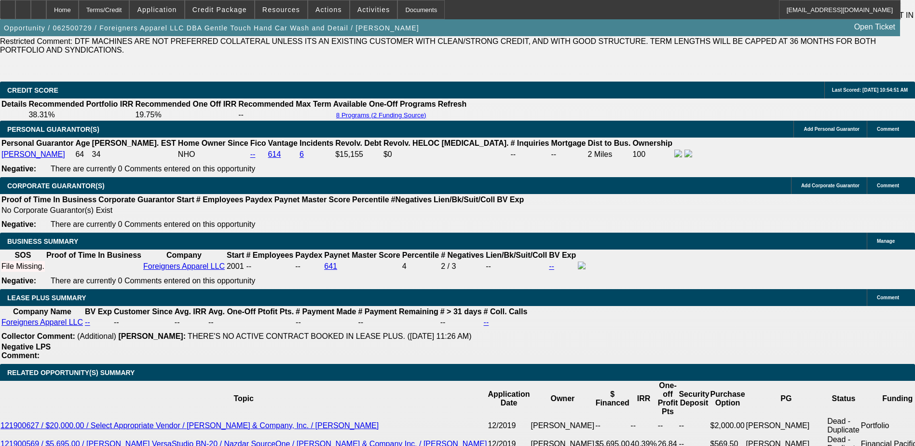
type input "UNKNOWN"
type input "24"
type input "$741.64"
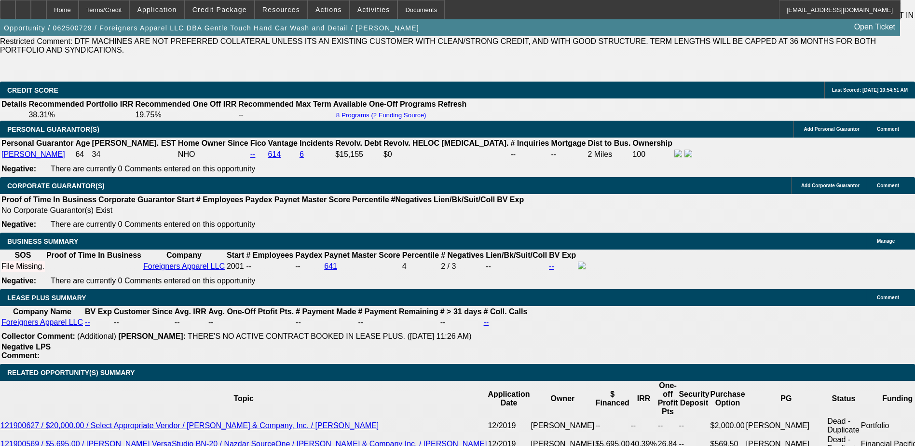
type input "$370.82"
type input "$7,659.76"
type input "$3,829.88"
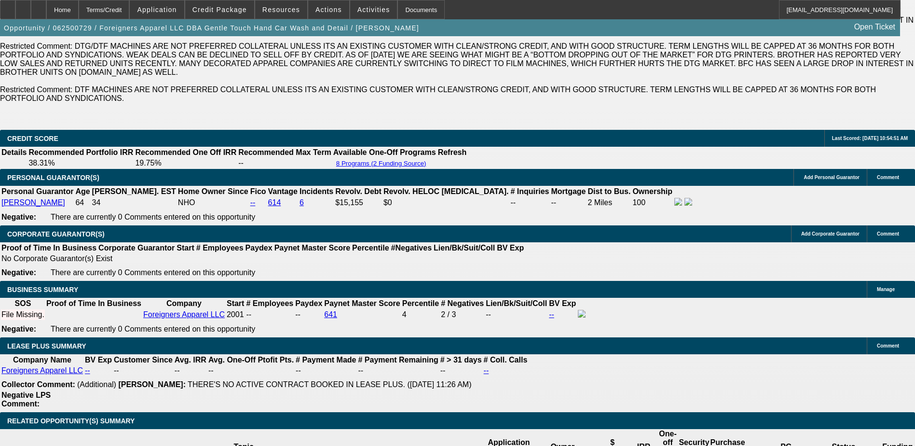
type input "24"
type input "$741.64"
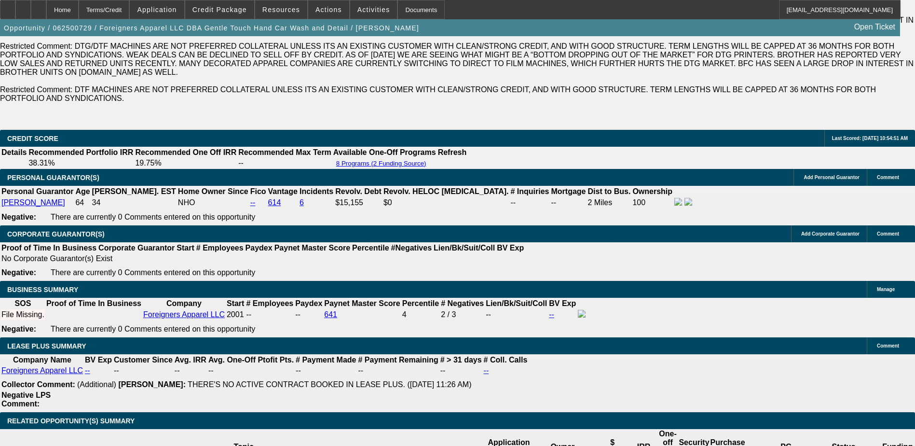
type input "$370.82"
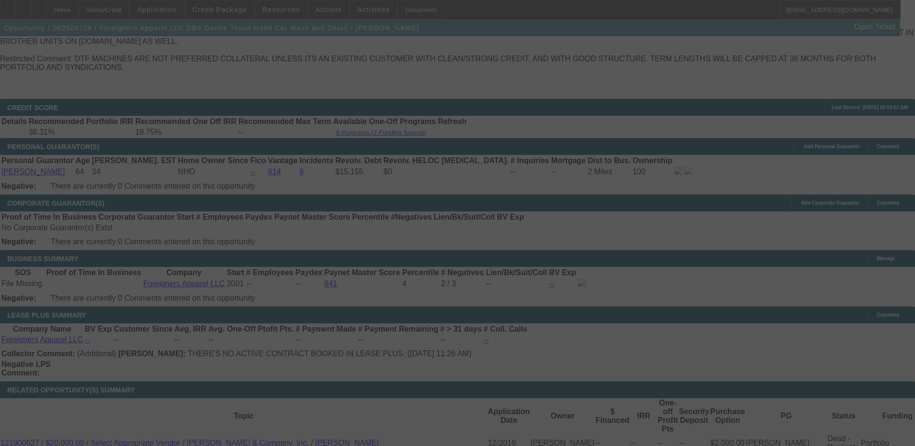
scroll to position [1517, 0]
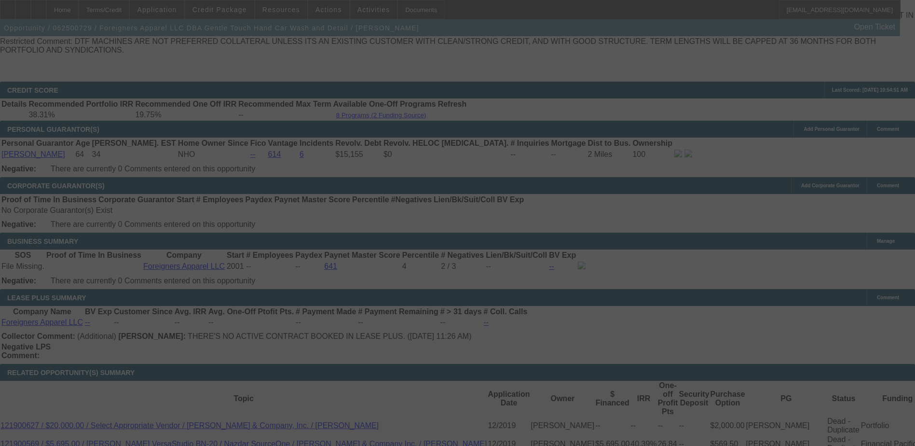
select select "0"
select select "2"
select select "3"
select select "0"
select select "6"
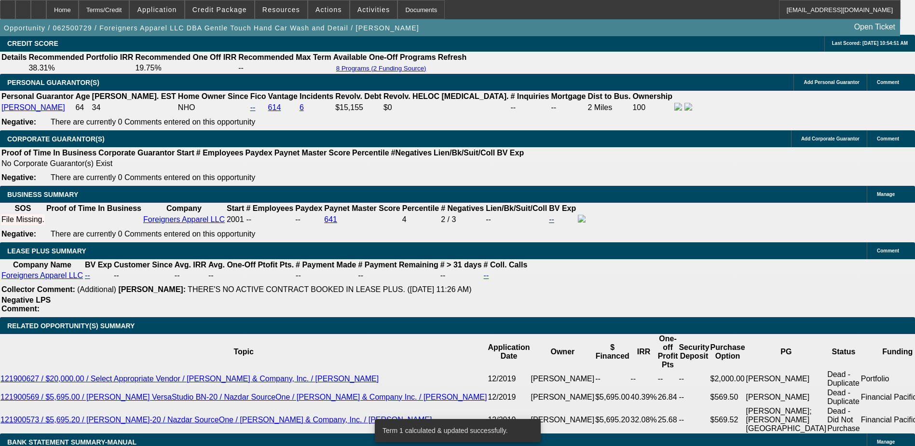
scroll to position [1565, 0]
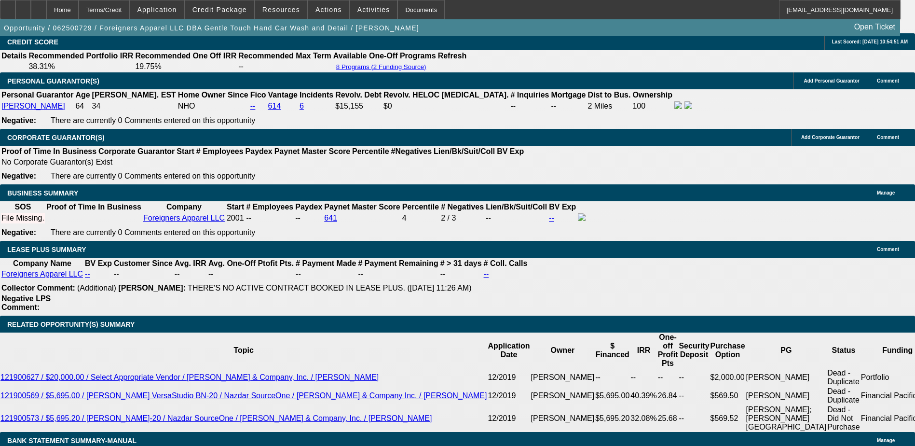
select select "1"
type input "UNKNOWN"
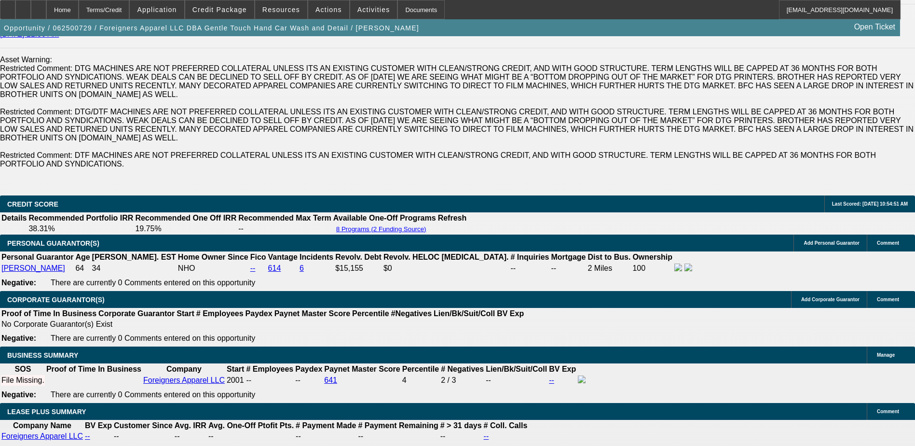
scroll to position [1372, 0]
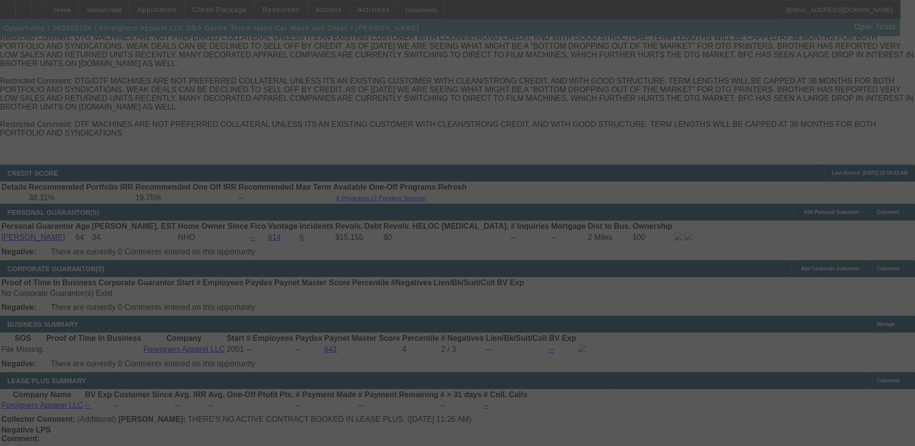
scroll to position [1517, 0]
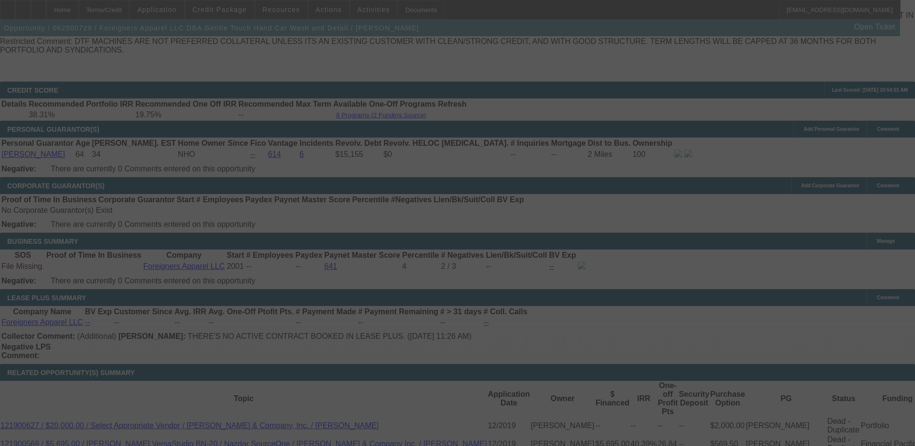
select select "0"
select select "2"
select select "0"
select select "6"
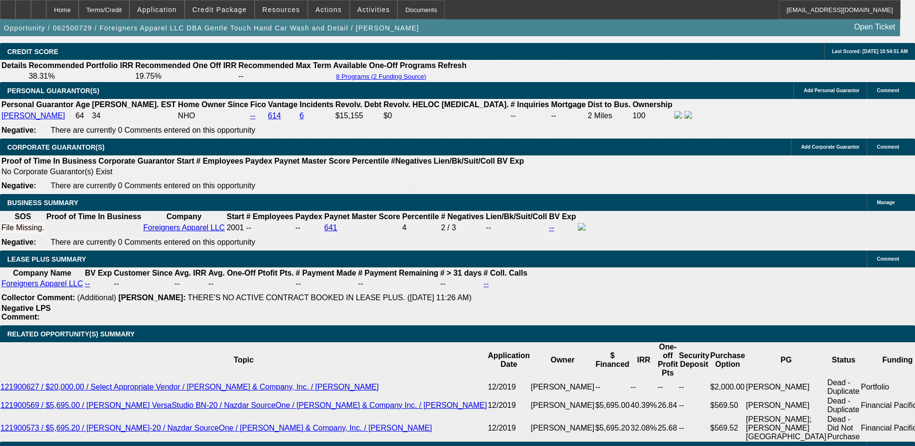
scroll to position [1613, 0]
